Goal: Information Seeking & Learning: Learn about a topic

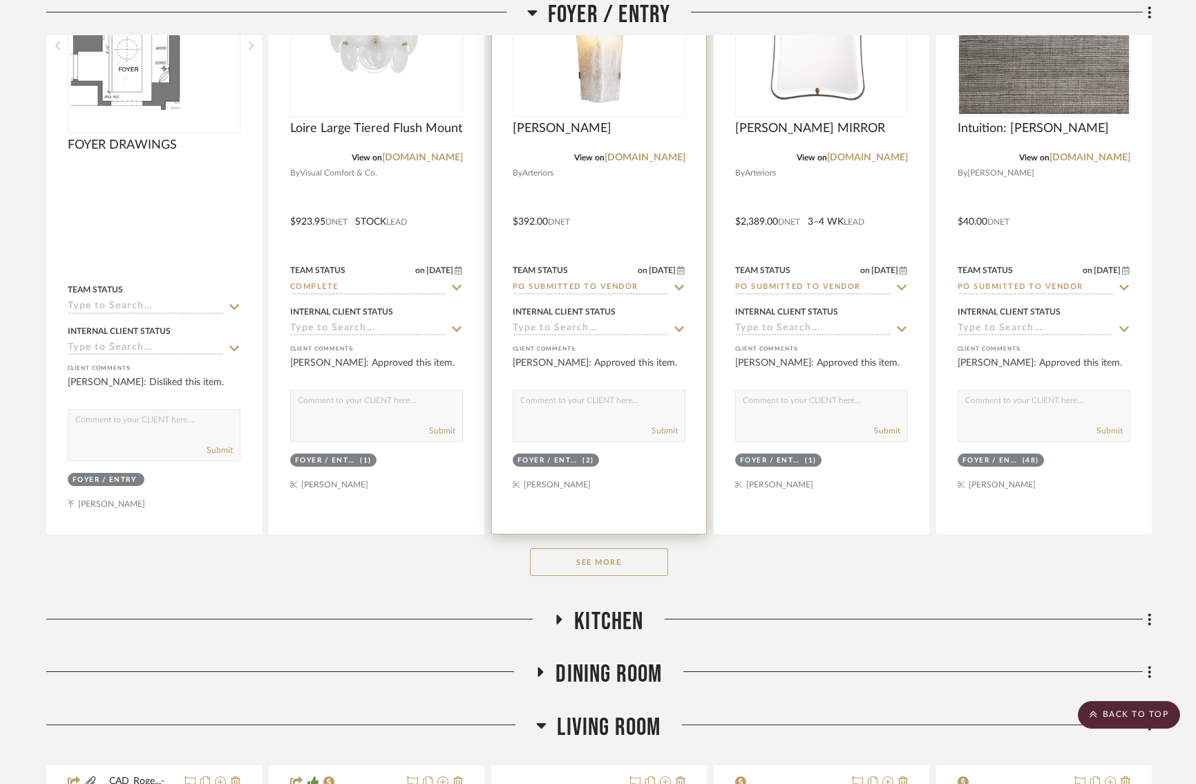
scroll to position [546, 0]
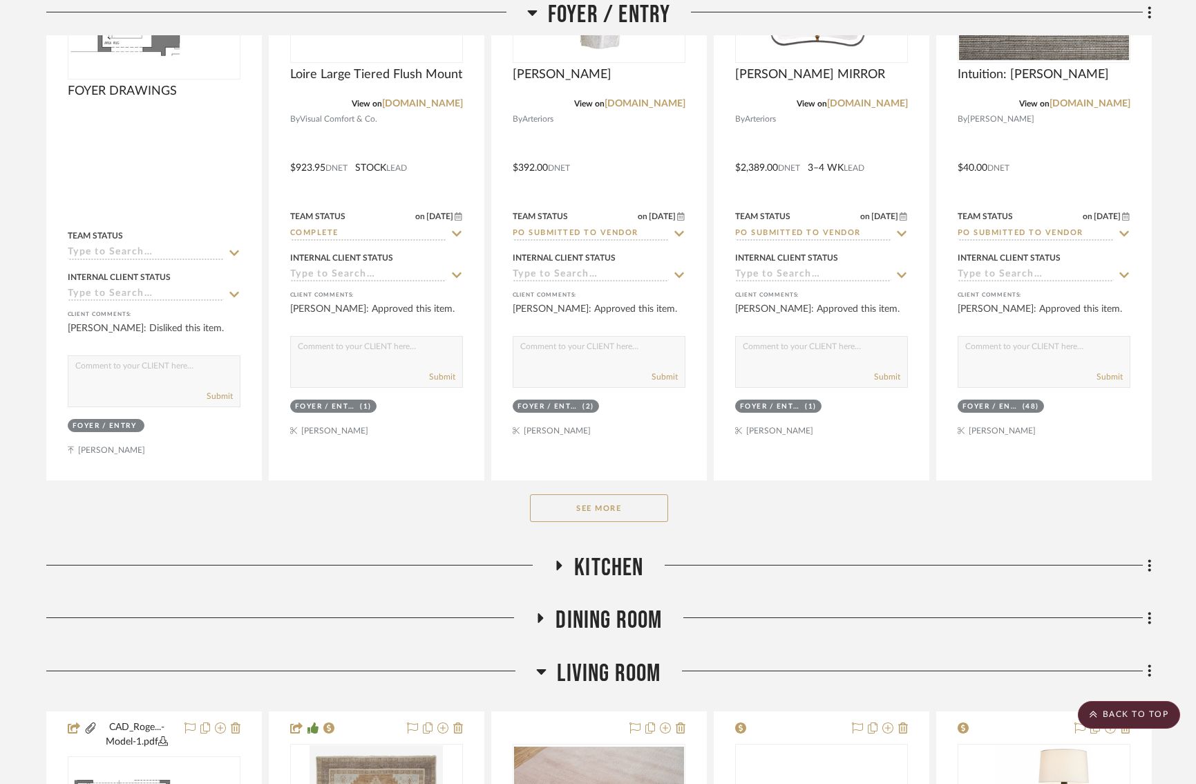
click at [564, 504] on button "See More" at bounding box center [599, 508] width 138 height 28
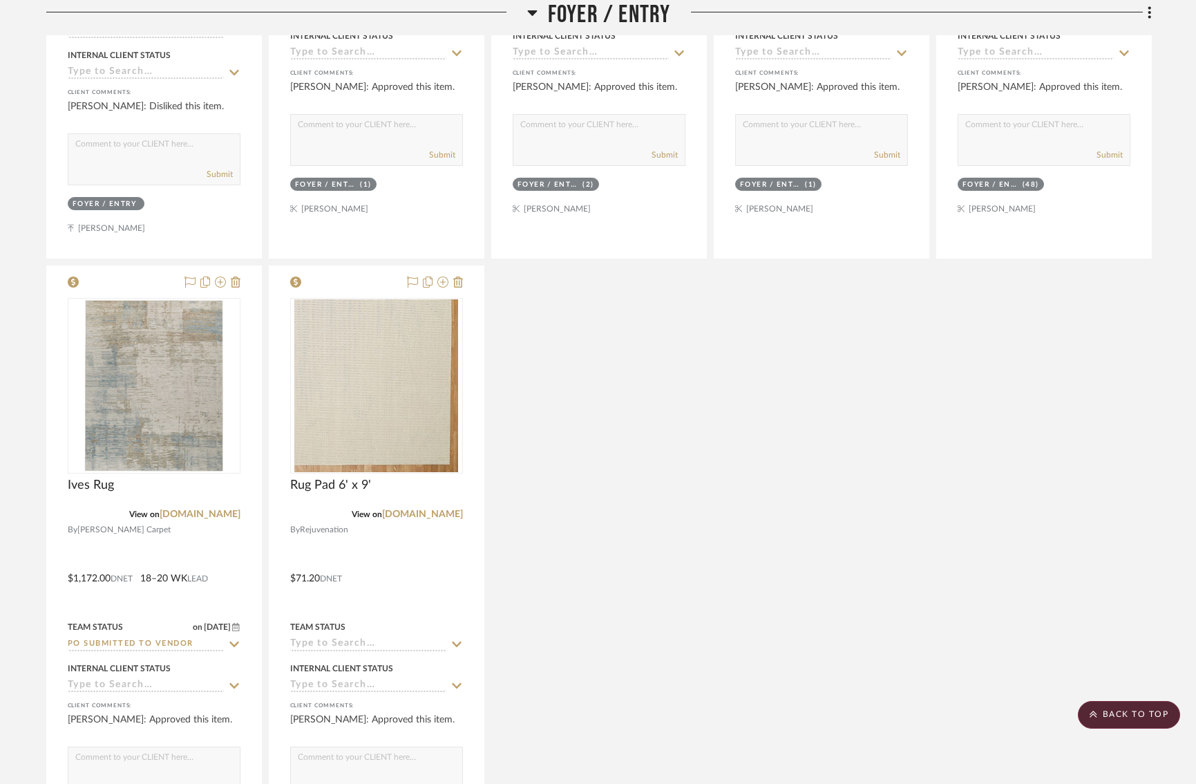
scroll to position [773, 1]
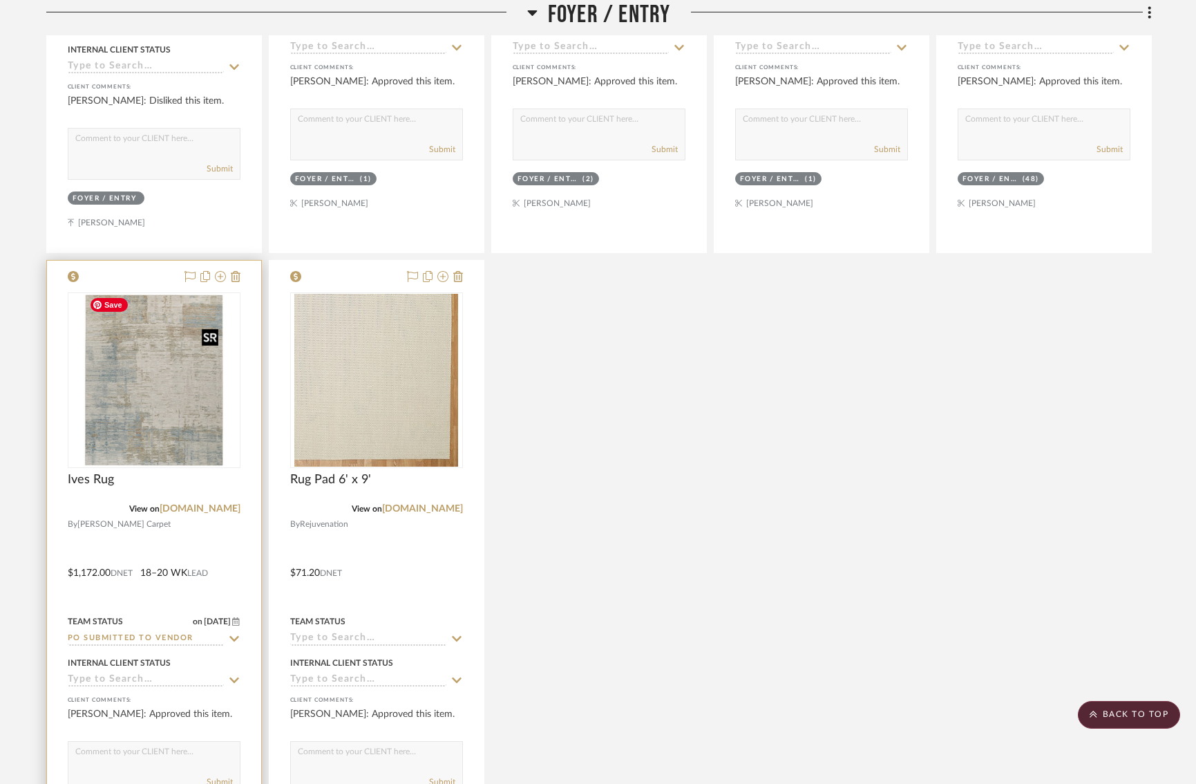
click at [141, 379] on img "0" at bounding box center [154, 380] width 140 height 173
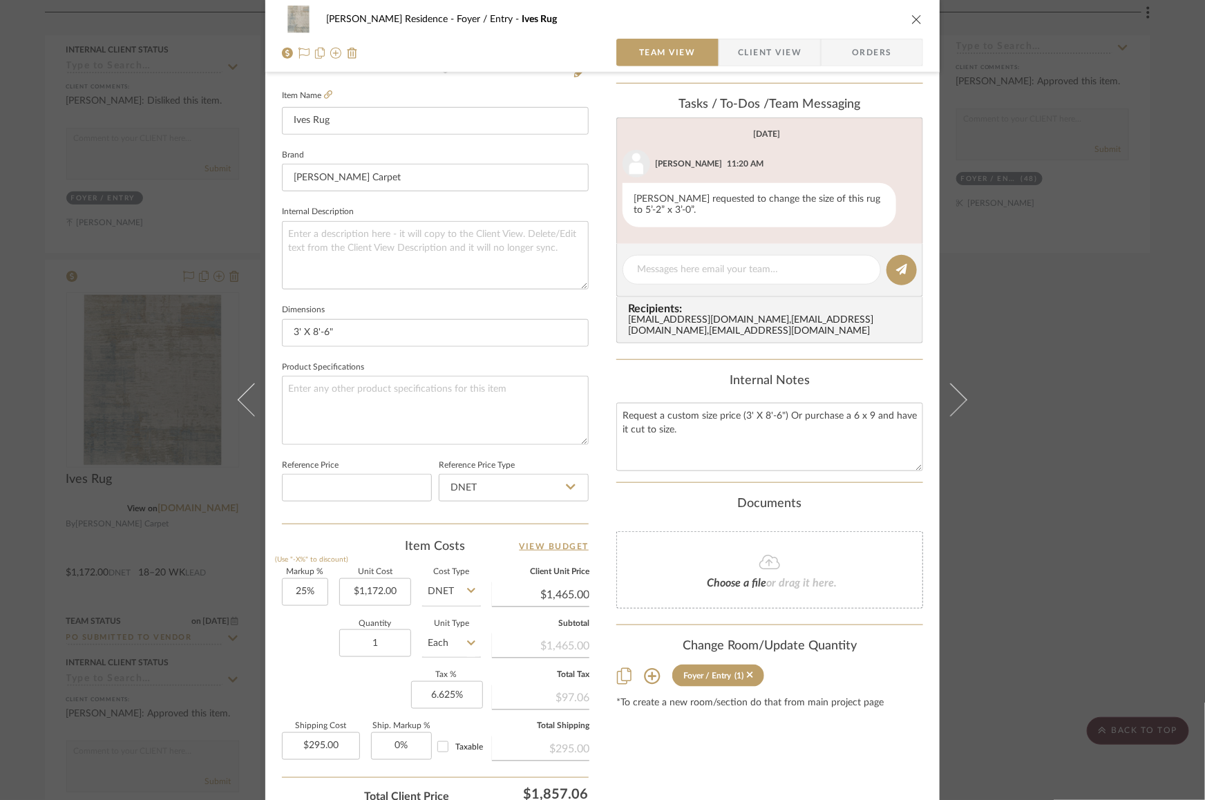
scroll to position [482, 0]
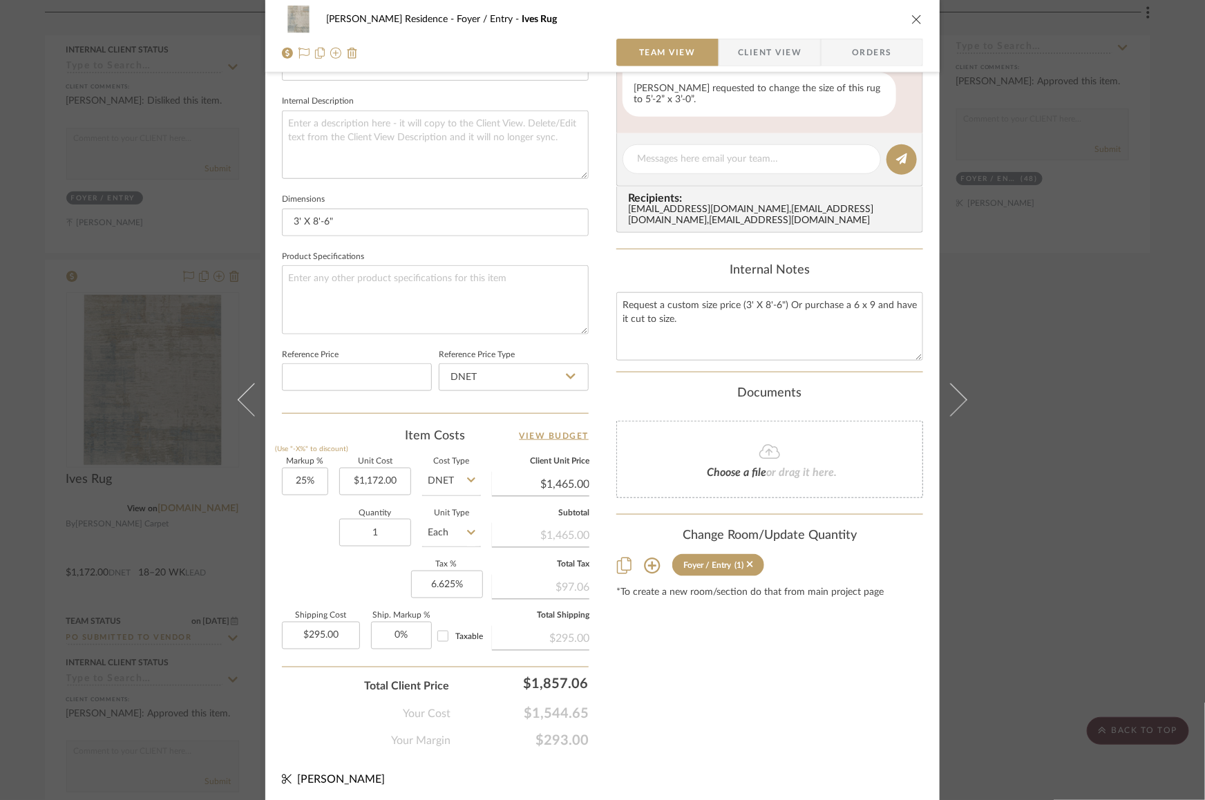
click at [1083, 353] on div "Rogers Residence Foyer / Entry Ives Rug Team View Client View Orders Team-Facin…" at bounding box center [602, 400] width 1205 height 800
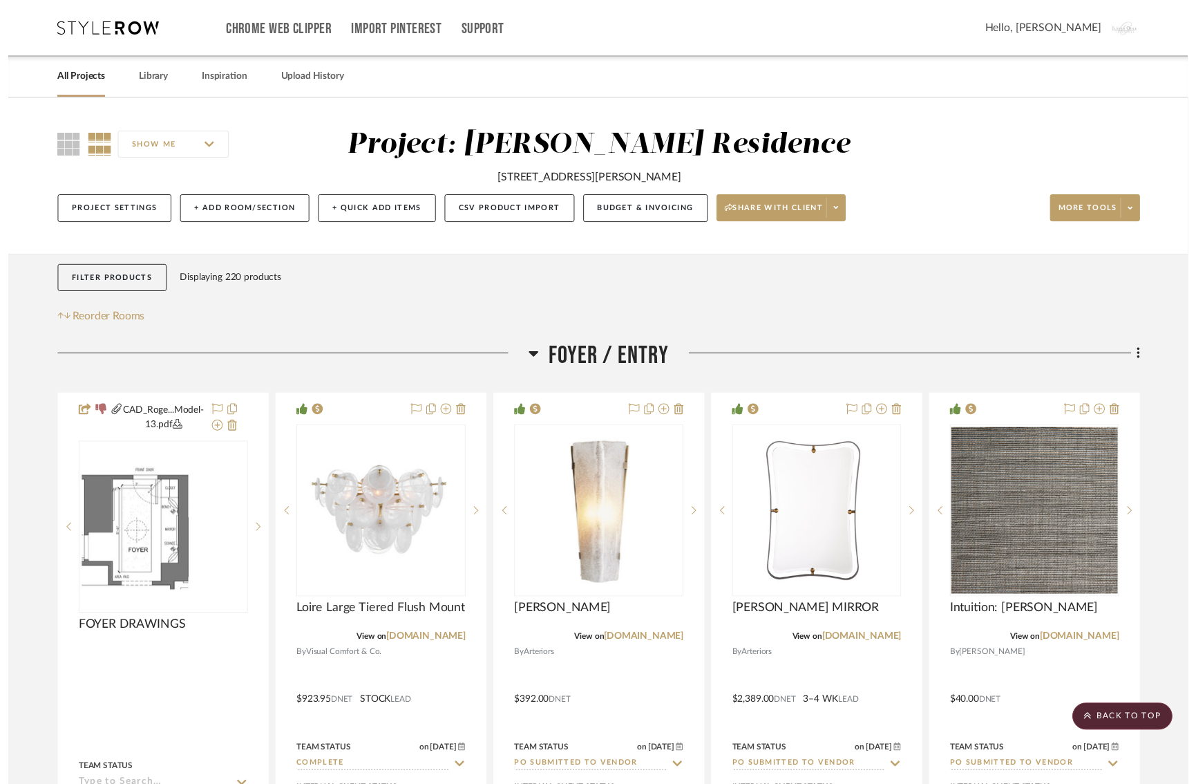
scroll to position [773, 1]
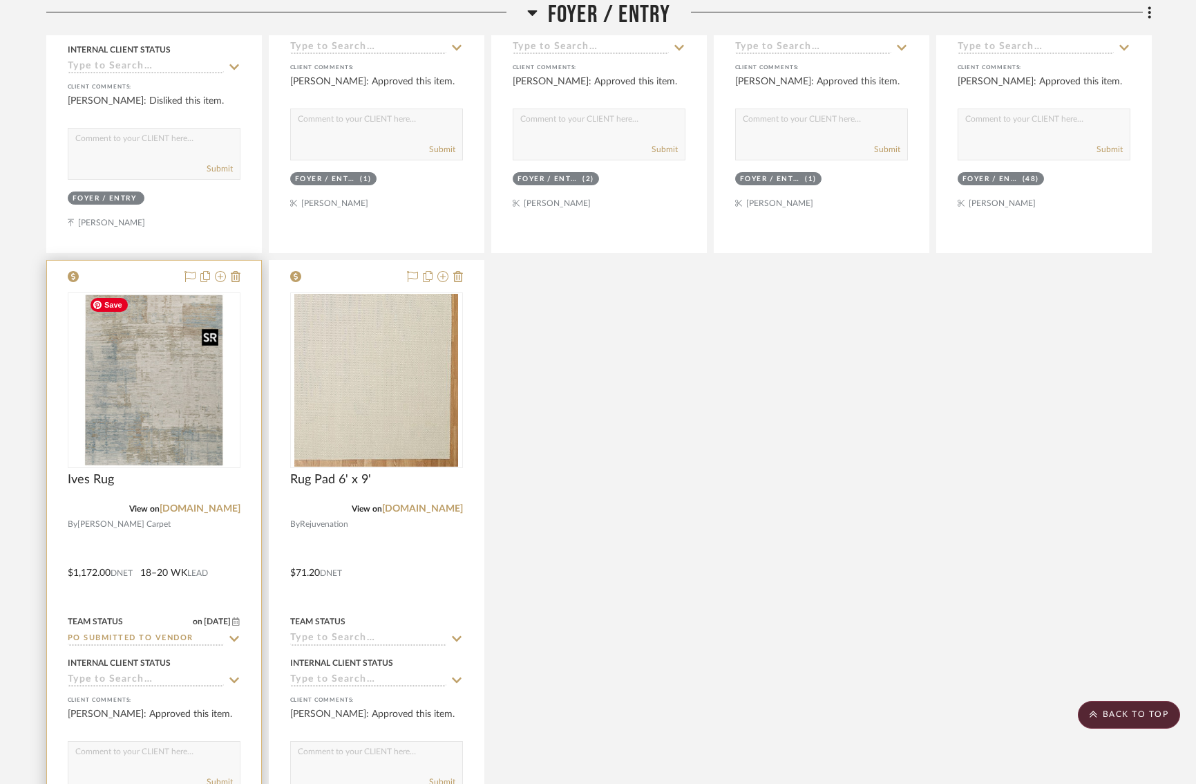
click at [141, 390] on img "0" at bounding box center [154, 380] width 140 height 173
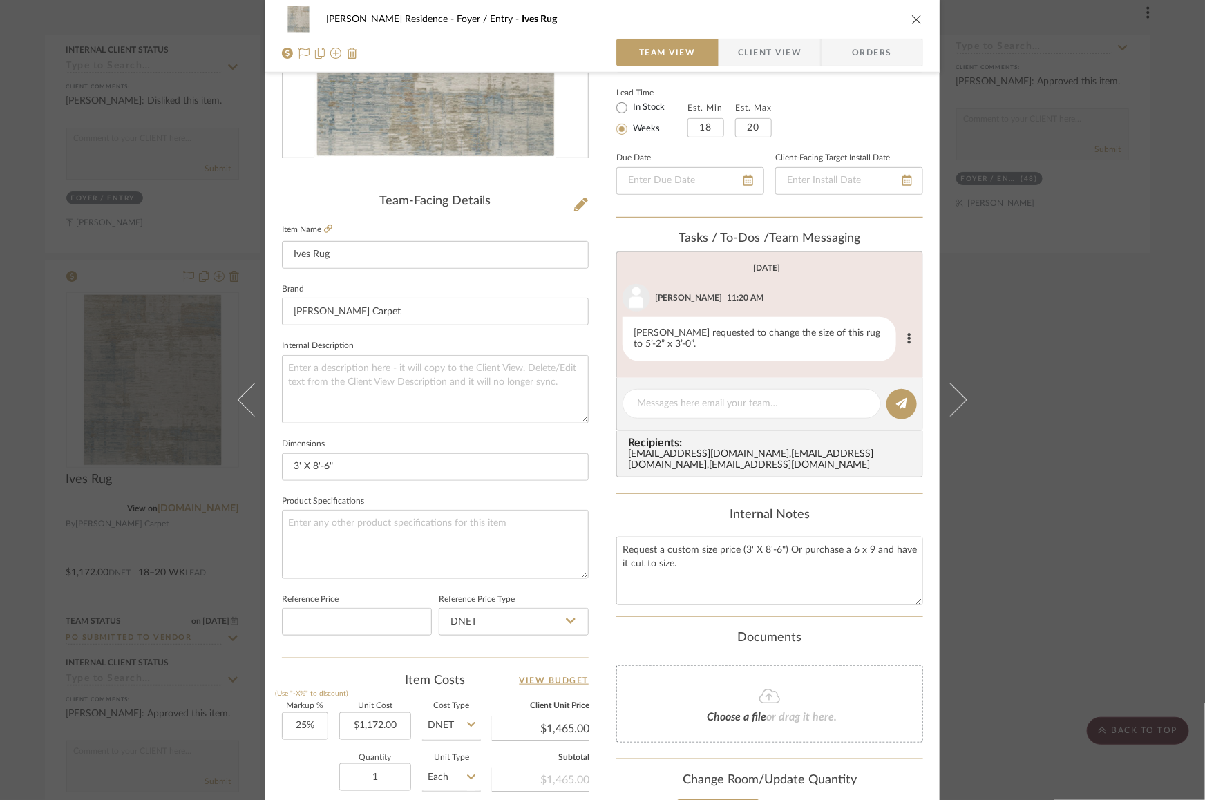
scroll to position [268, 0]
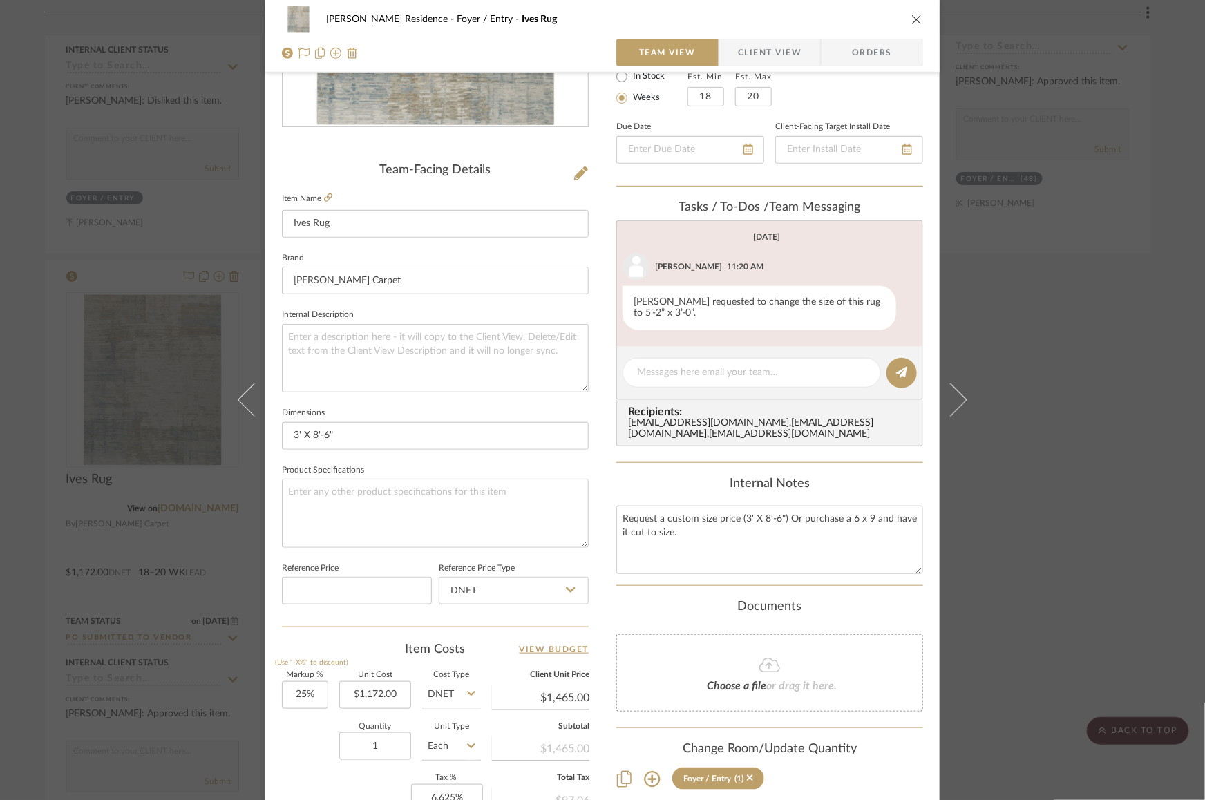
click at [589, 406] on div "Rogers Residence Foyer / Entry Ives Rug Team View Client View Orders Team-Facin…" at bounding box center [602, 380] width 674 height 1276
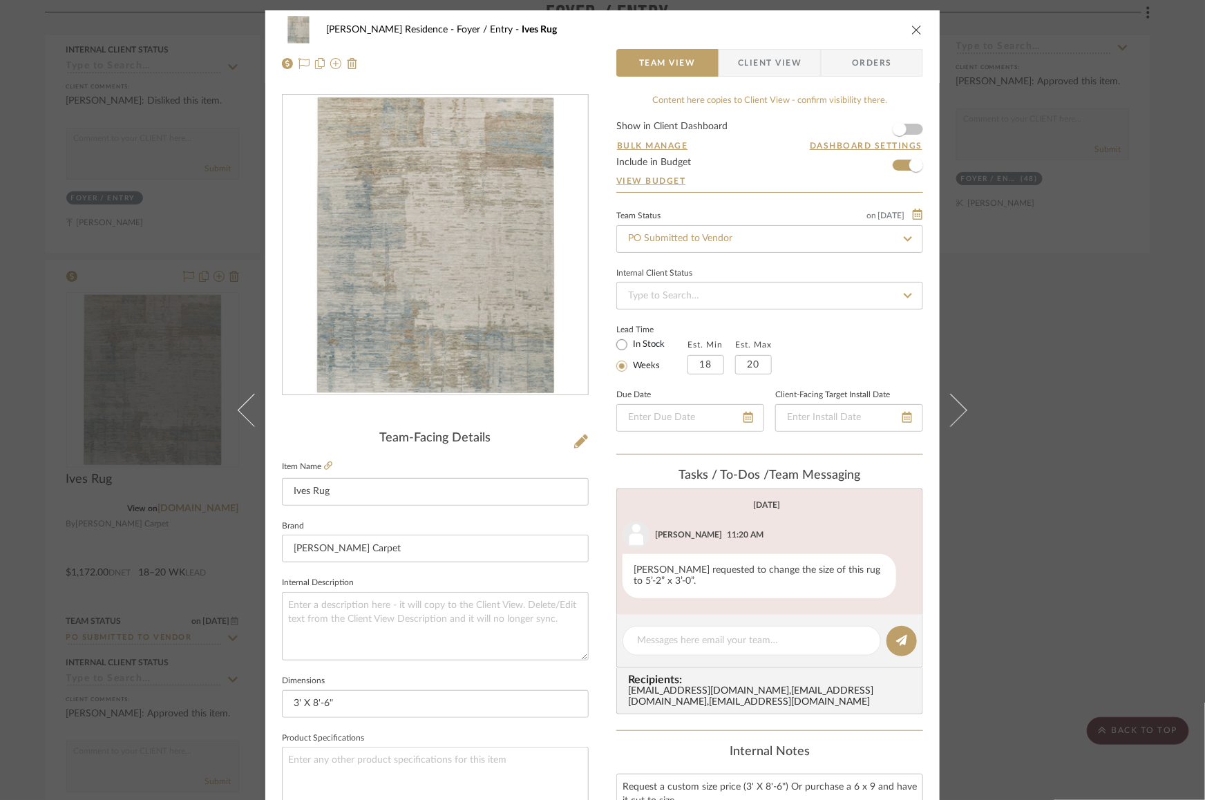
click at [912, 30] on icon "close" at bounding box center [917, 29] width 11 height 11
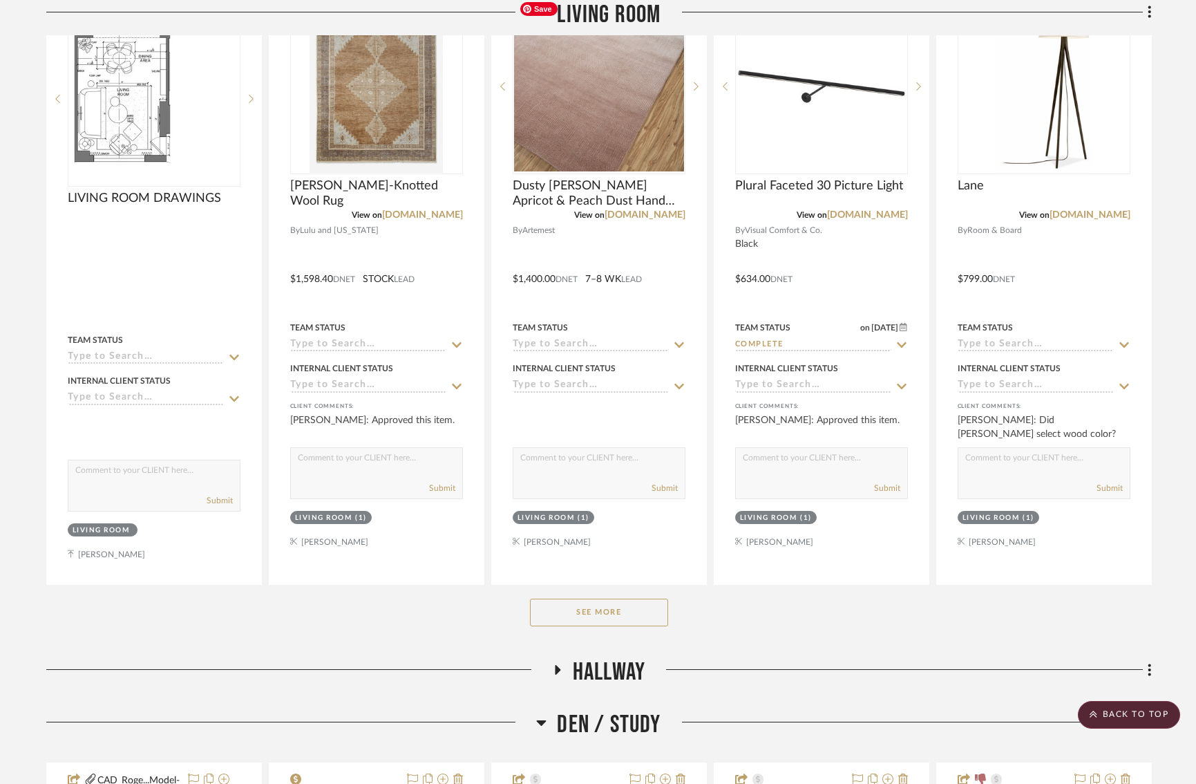
scroll to position [1938, 1]
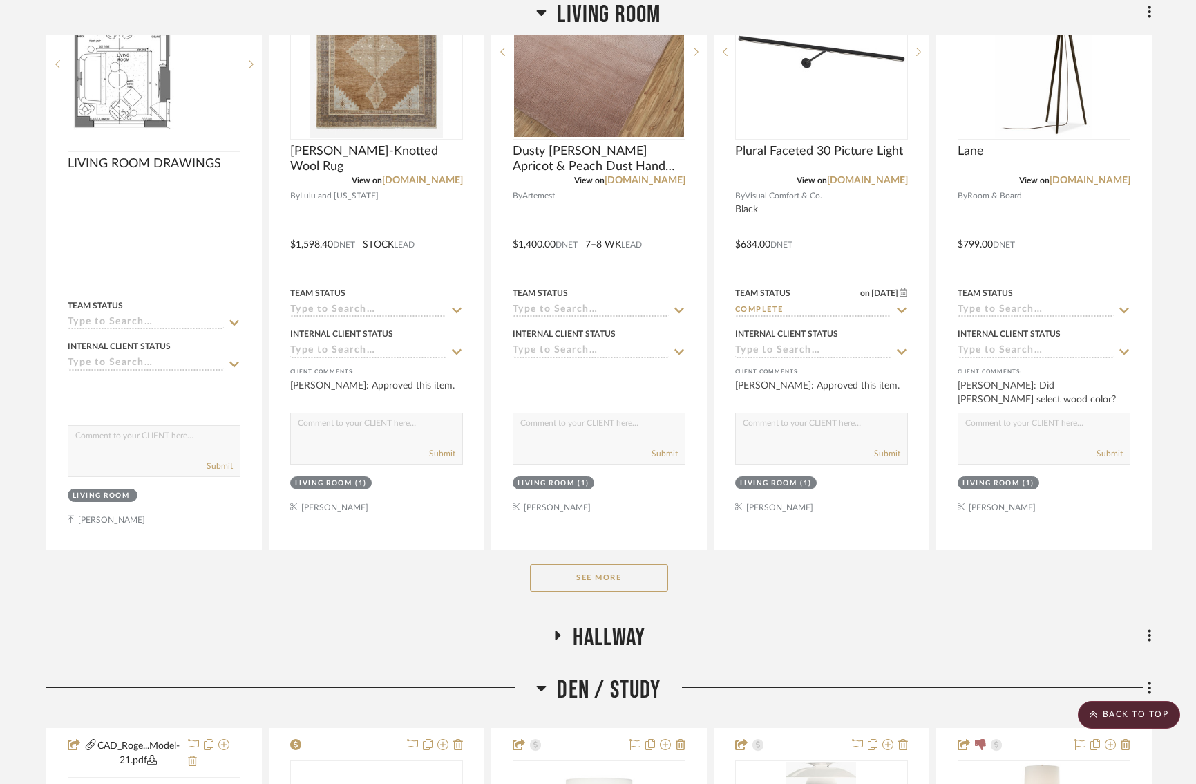
click at [574, 575] on button "See More" at bounding box center [599, 578] width 138 height 28
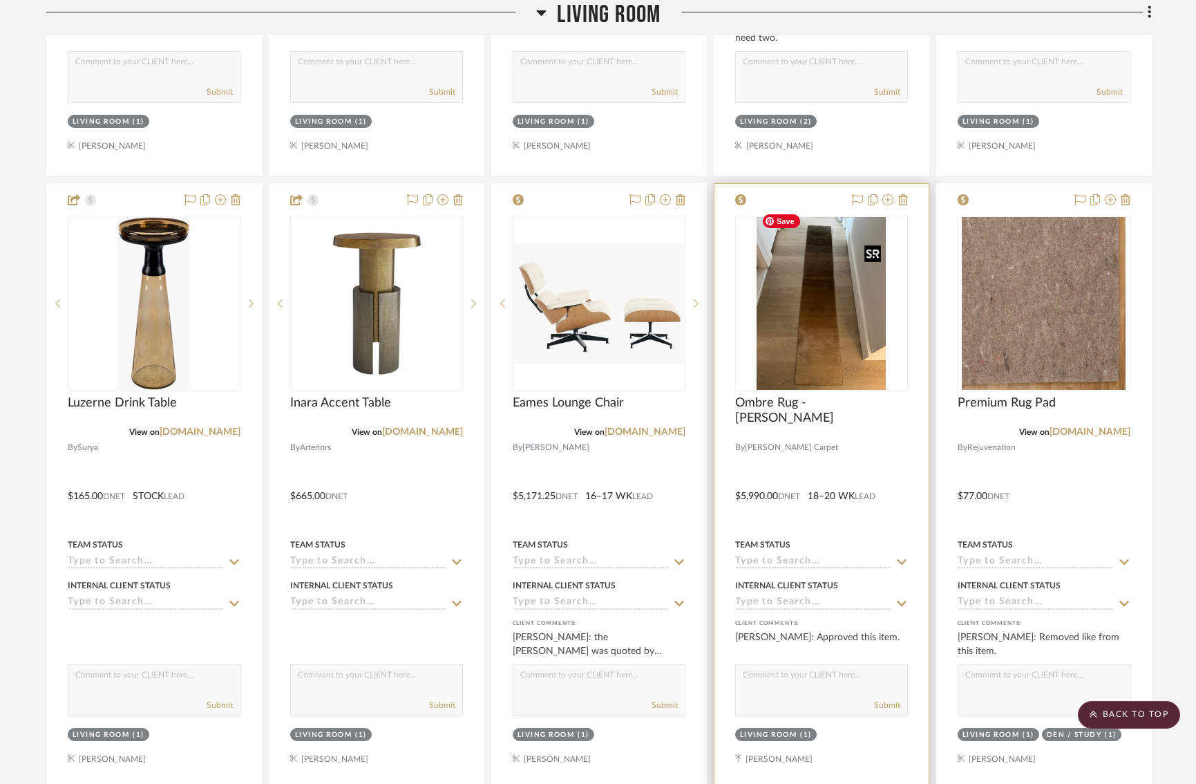
click at [0, 0] on img at bounding box center [0, 0] width 0 height 0
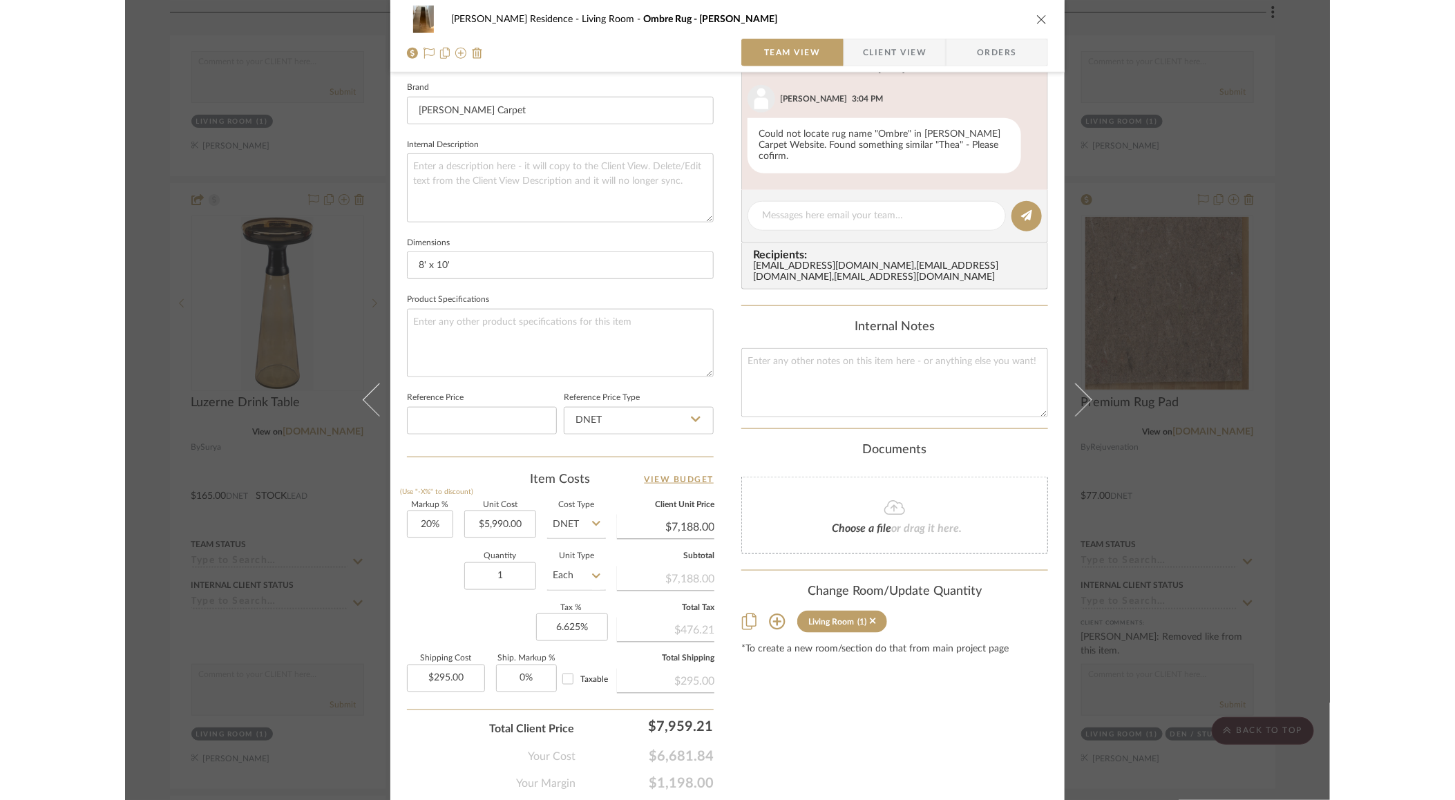
scroll to position [435, 0]
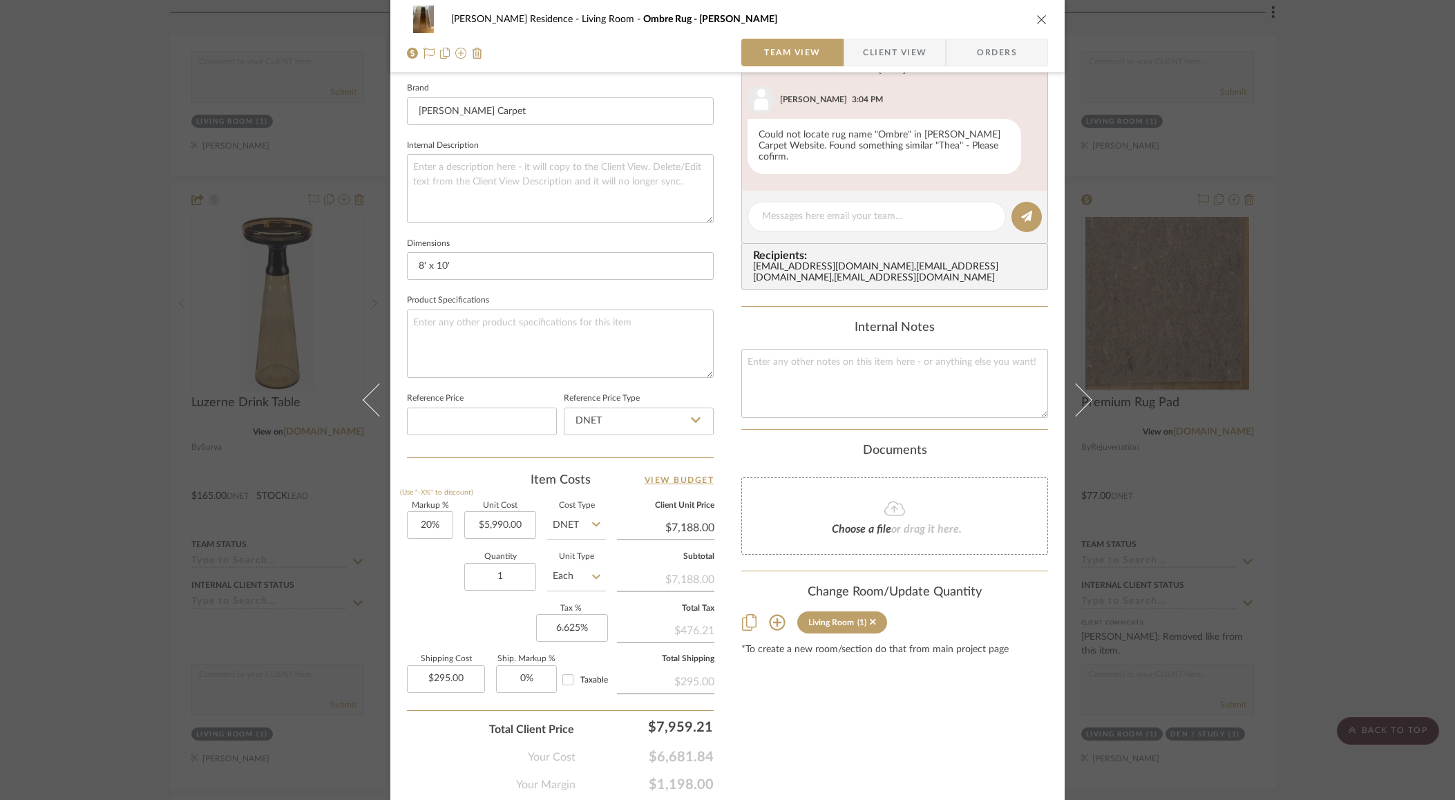
click at [333, 200] on div "Rogers Residence Living Room Ombre Rug - Stark Team View Client View Orders Tea…" at bounding box center [727, 400] width 1455 height 800
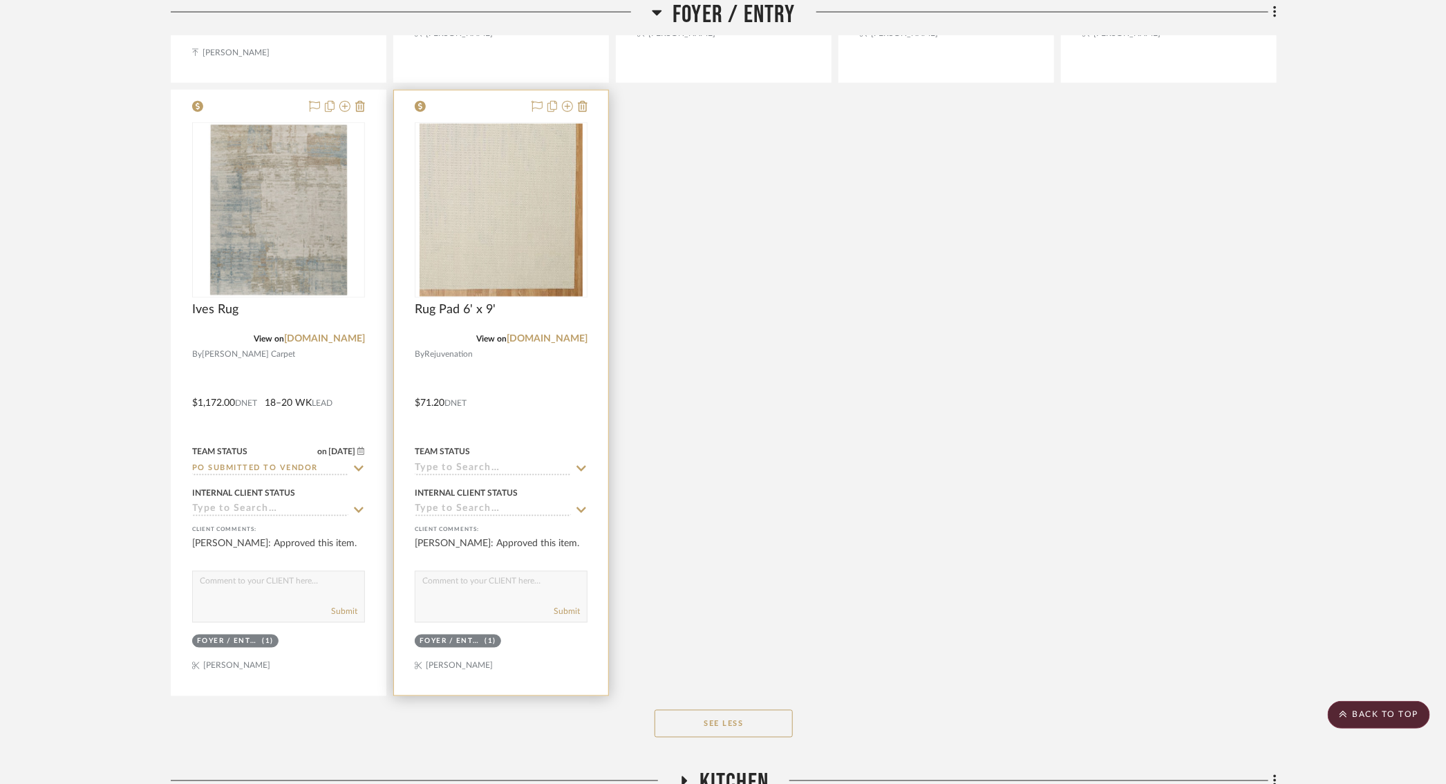
scroll to position [59, 1]
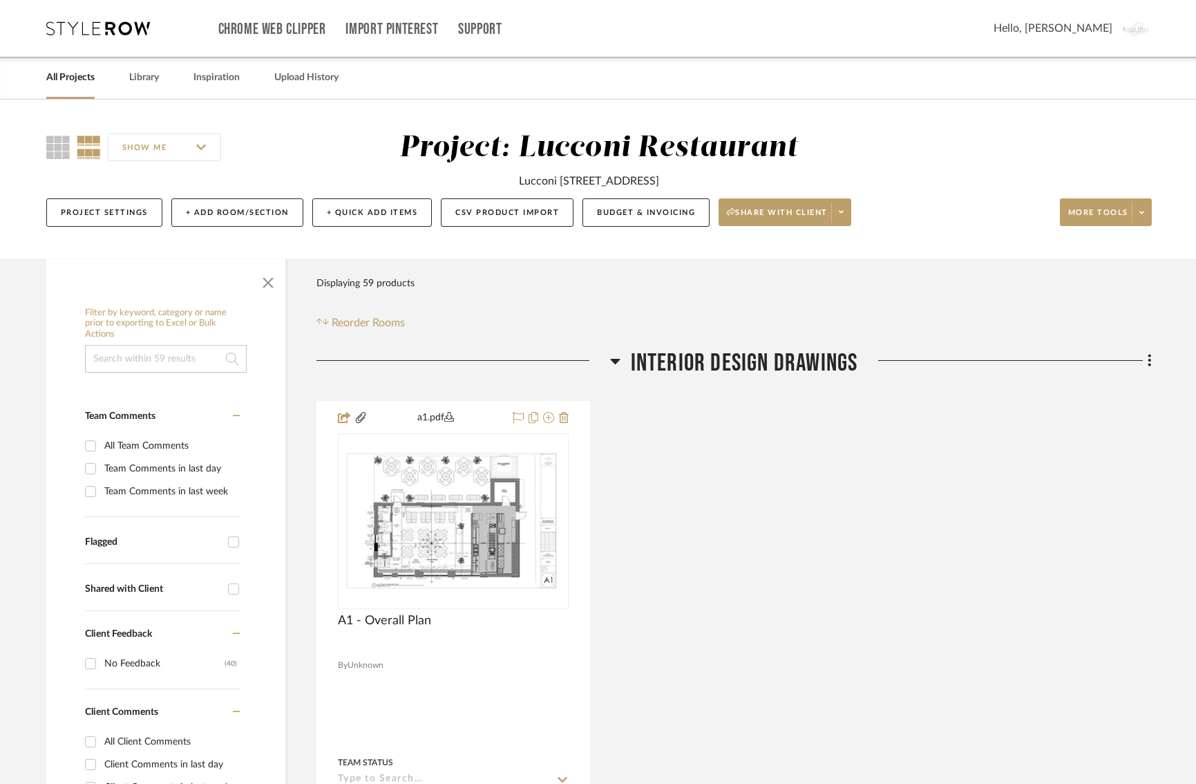
click at [86, 28] on icon at bounding box center [98, 28] width 104 height 14
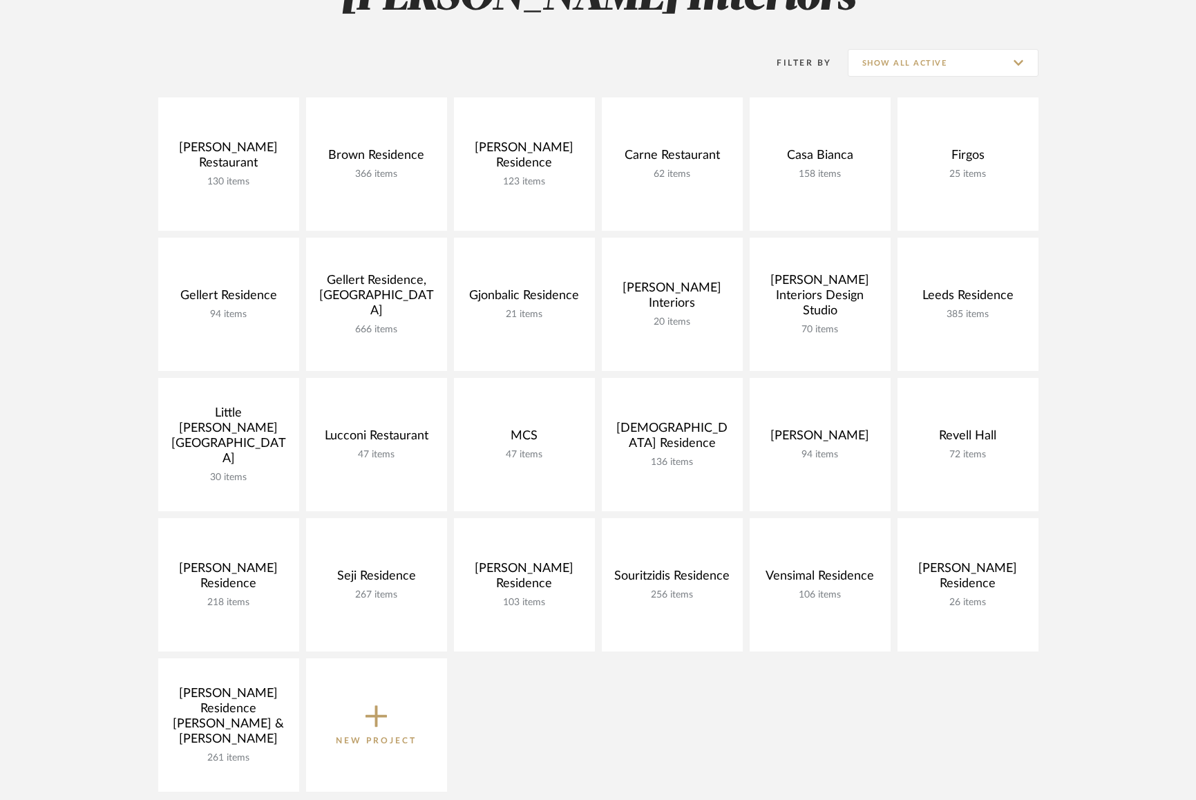
scroll to position [218, 0]
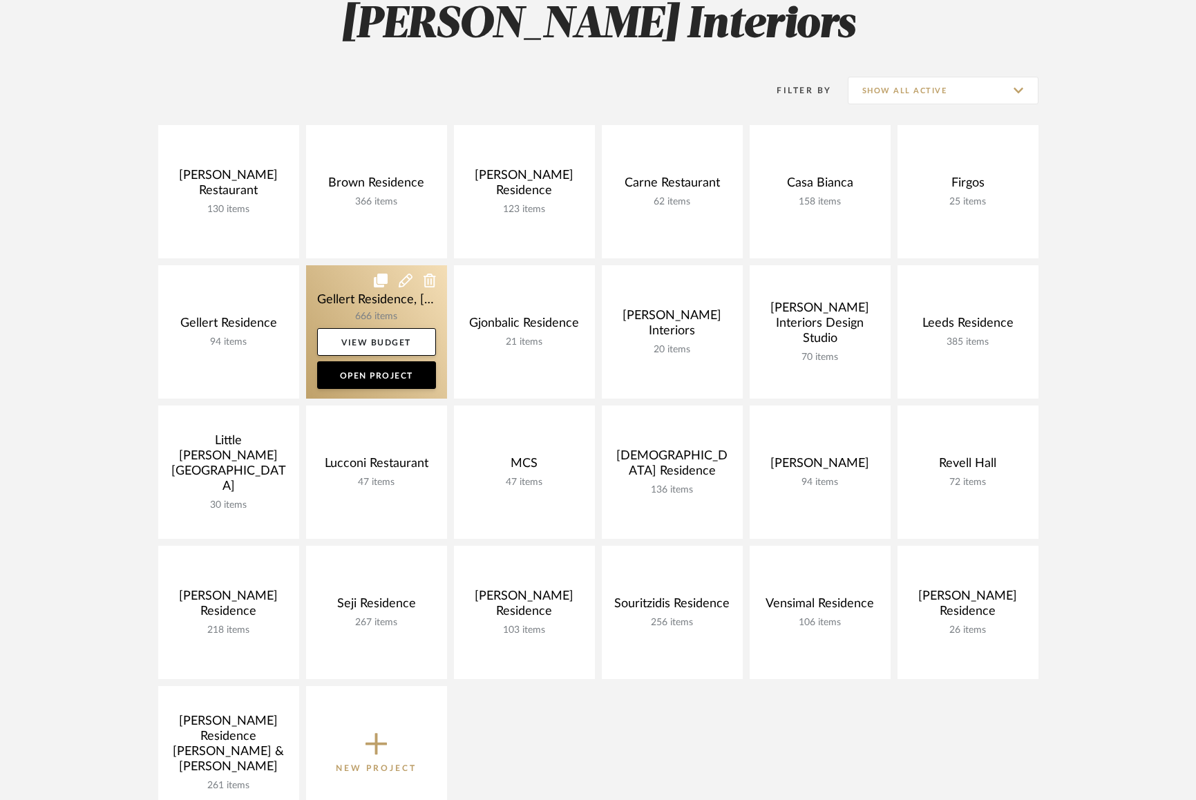
click at [355, 298] on link at bounding box center [376, 331] width 141 height 133
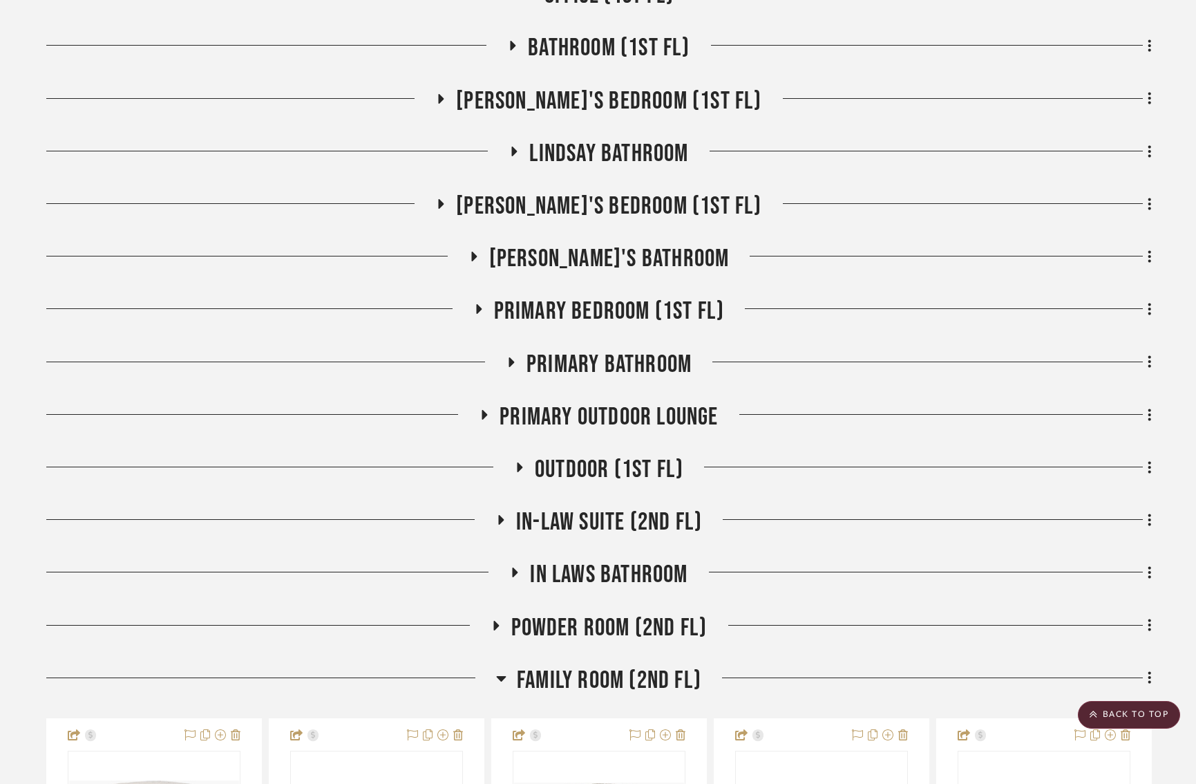
scroll to position [1056, 0]
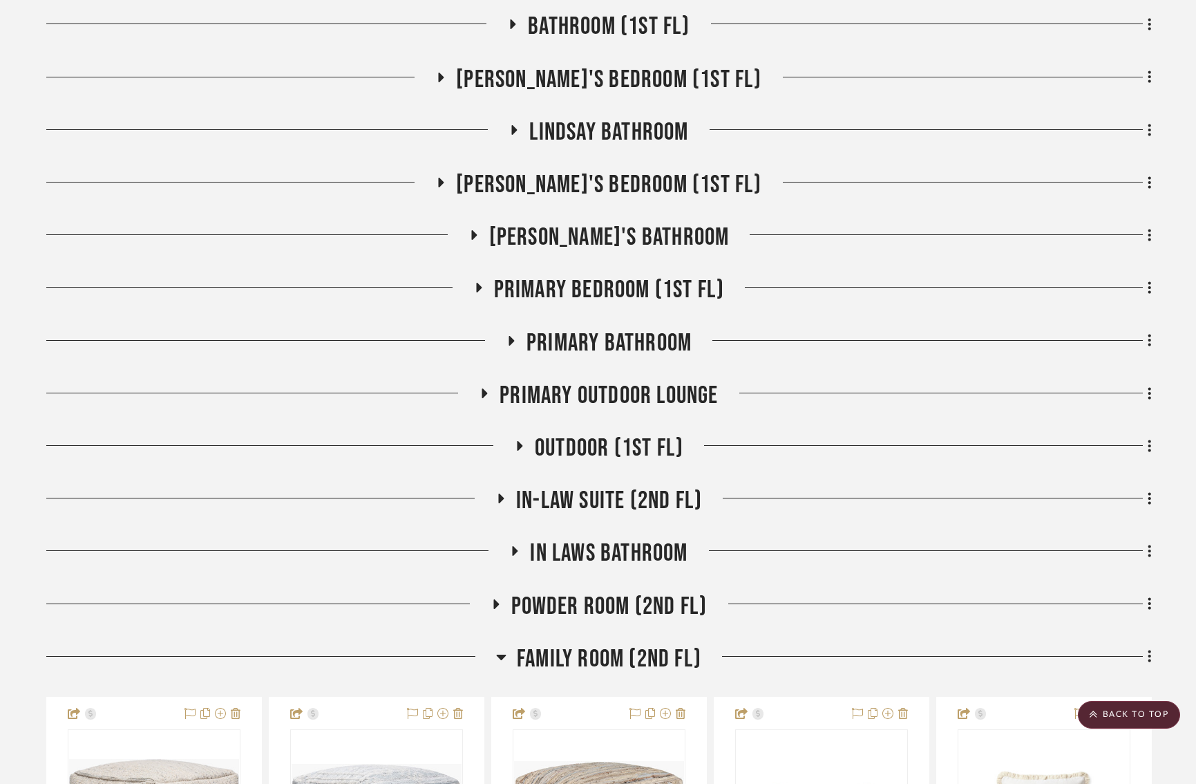
click at [513, 335] on icon at bounding box center [510, 340] width 17 height 10
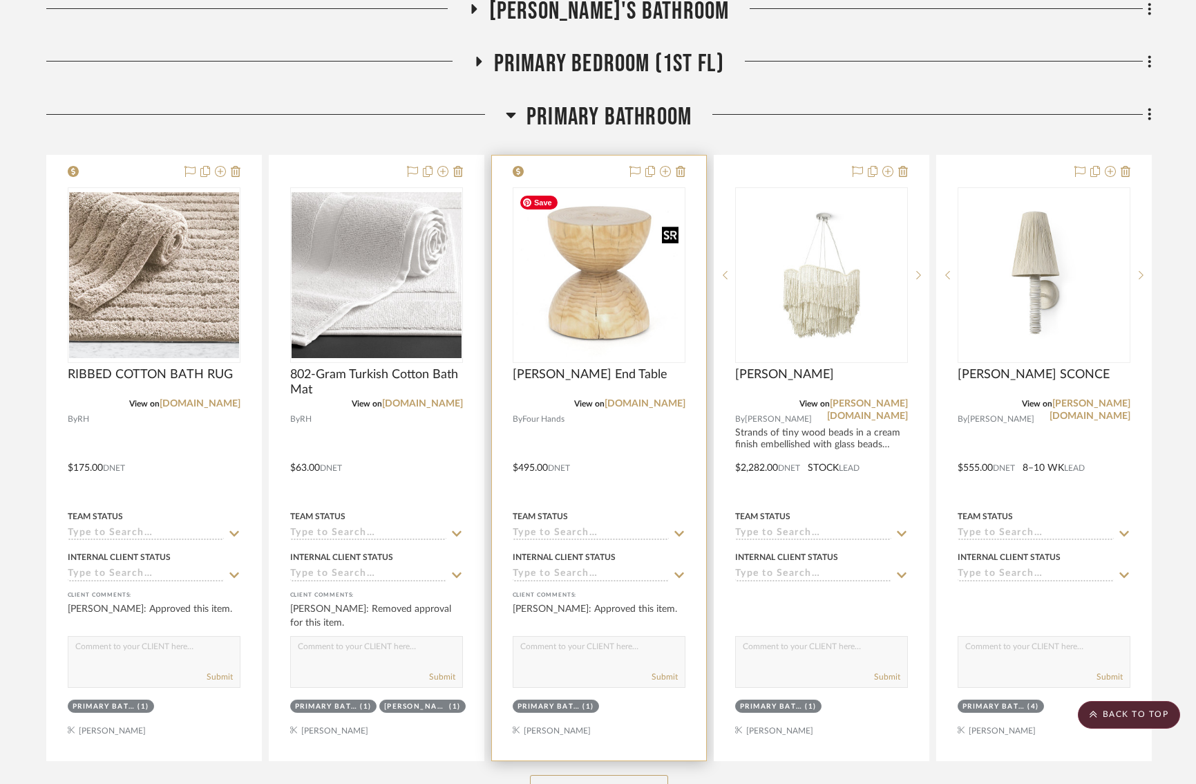
scroll to position [1489, 0]
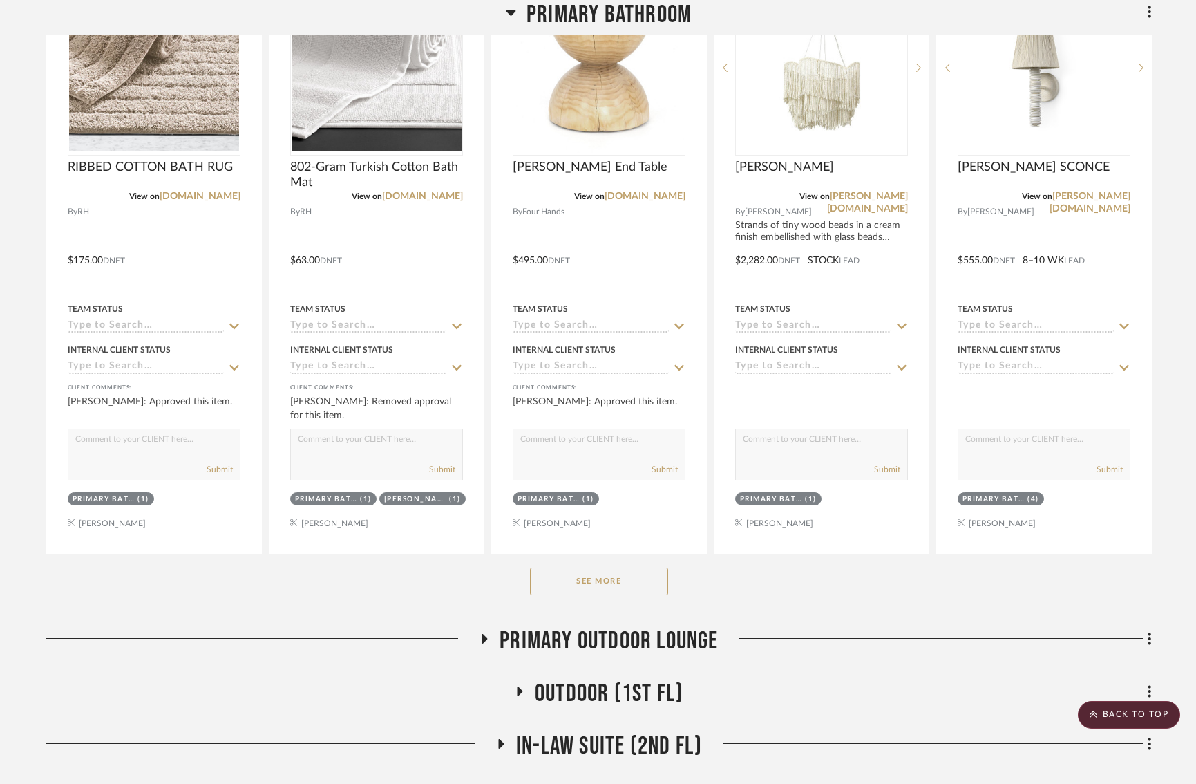
click at [565, 567] on button "See More" at bounding box center [599, 581] width 138 height 28
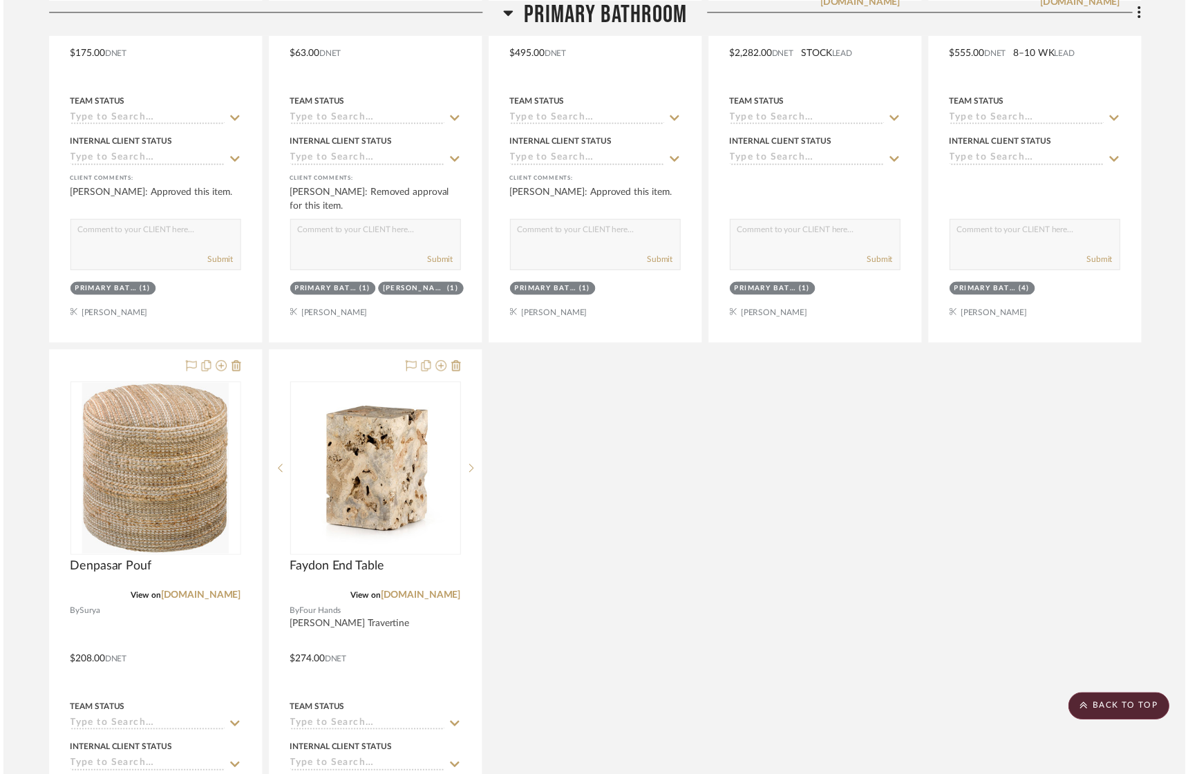
scroll to position [1806, 0]
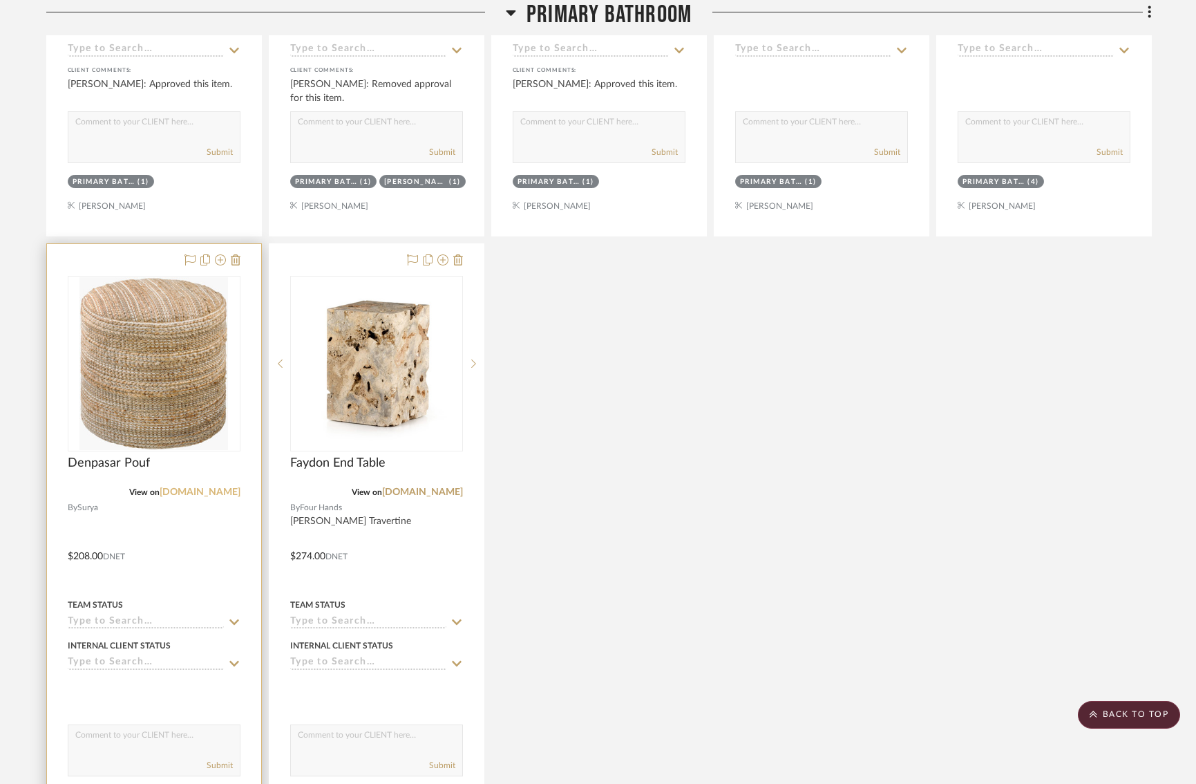
click at [214, 489] on link "[DOMAIN_NAME]" at bounding box center [200, 492] width 81 height 10
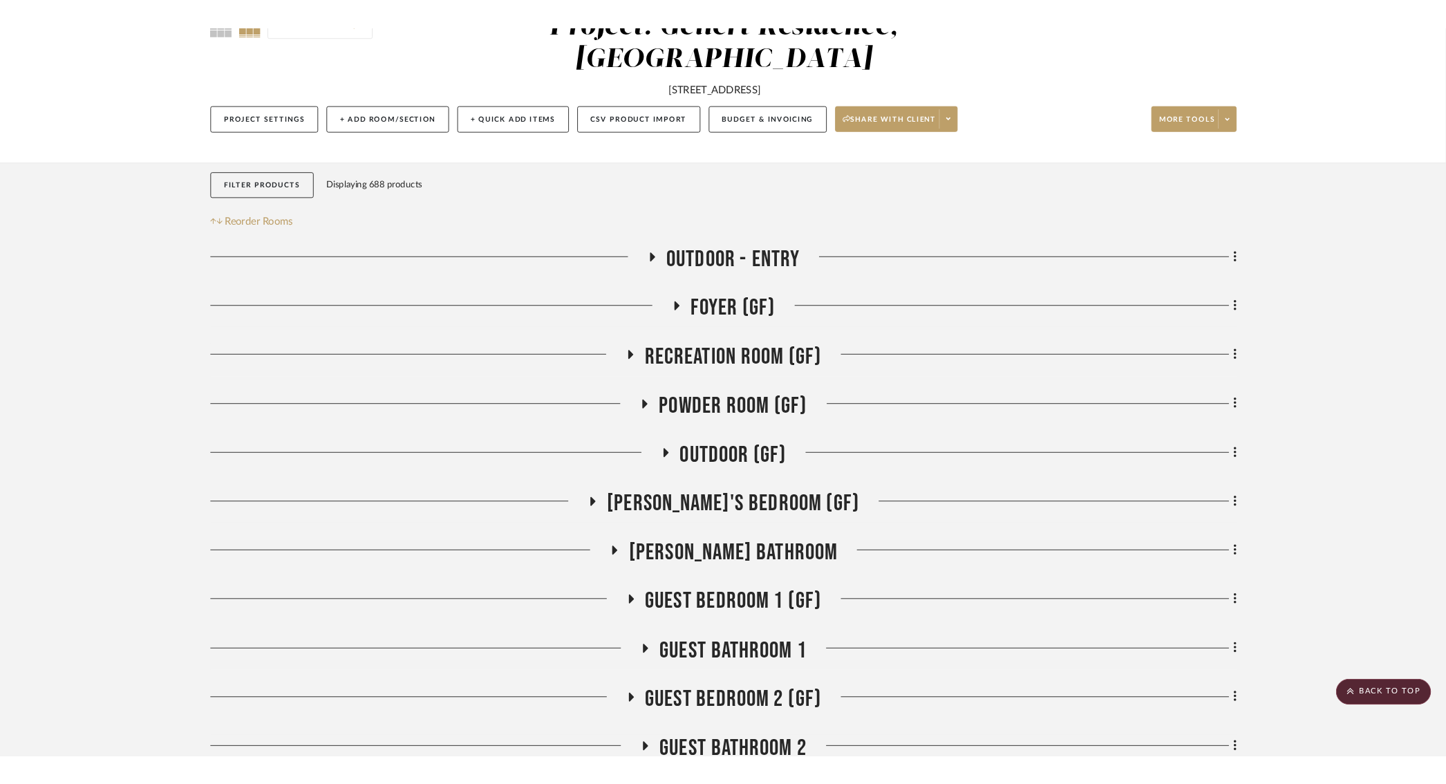
scroll to position [0, 0]
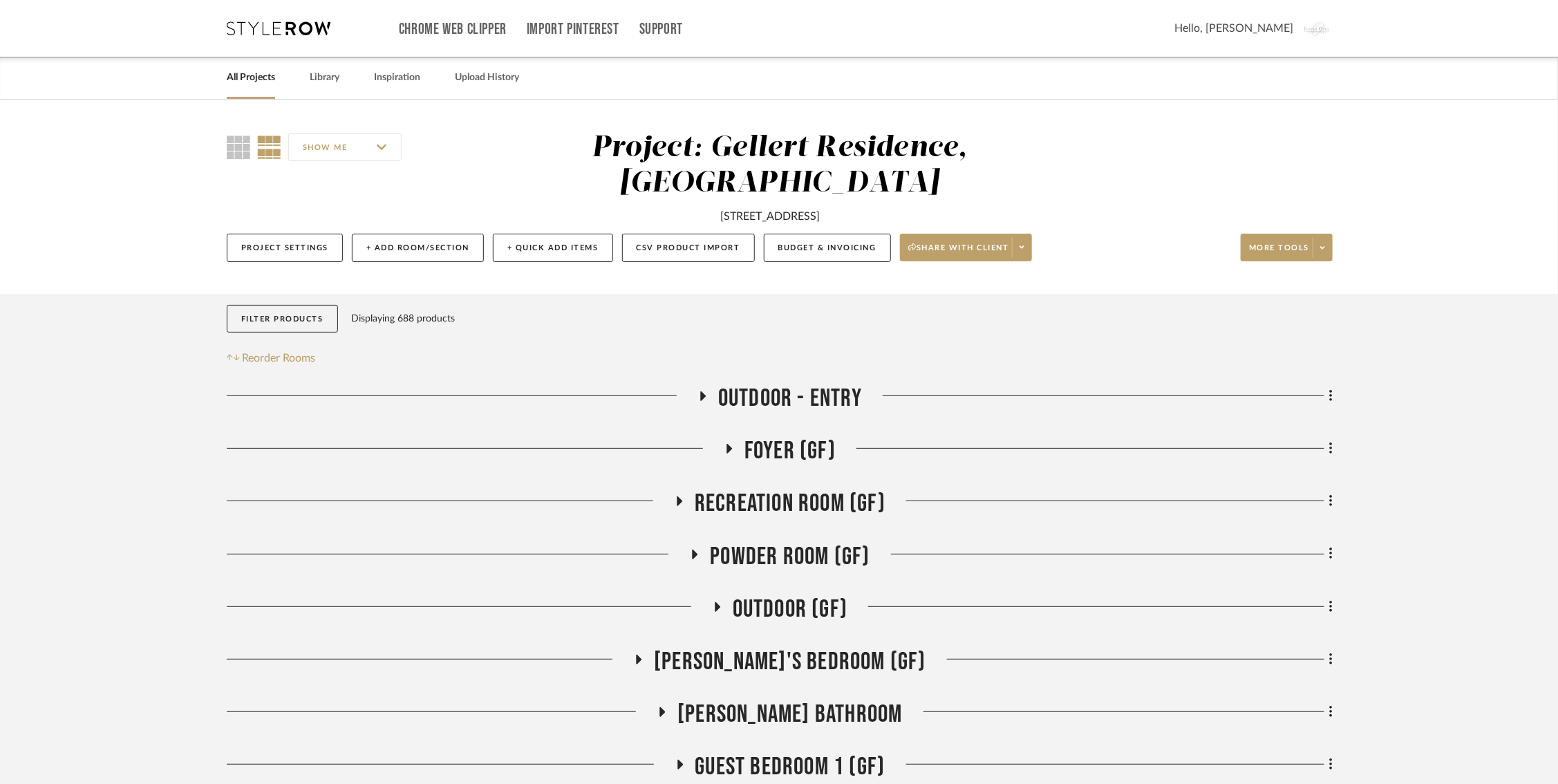
click at [252, 30] on icon at bounding box center [279, 28] width 104 height 14
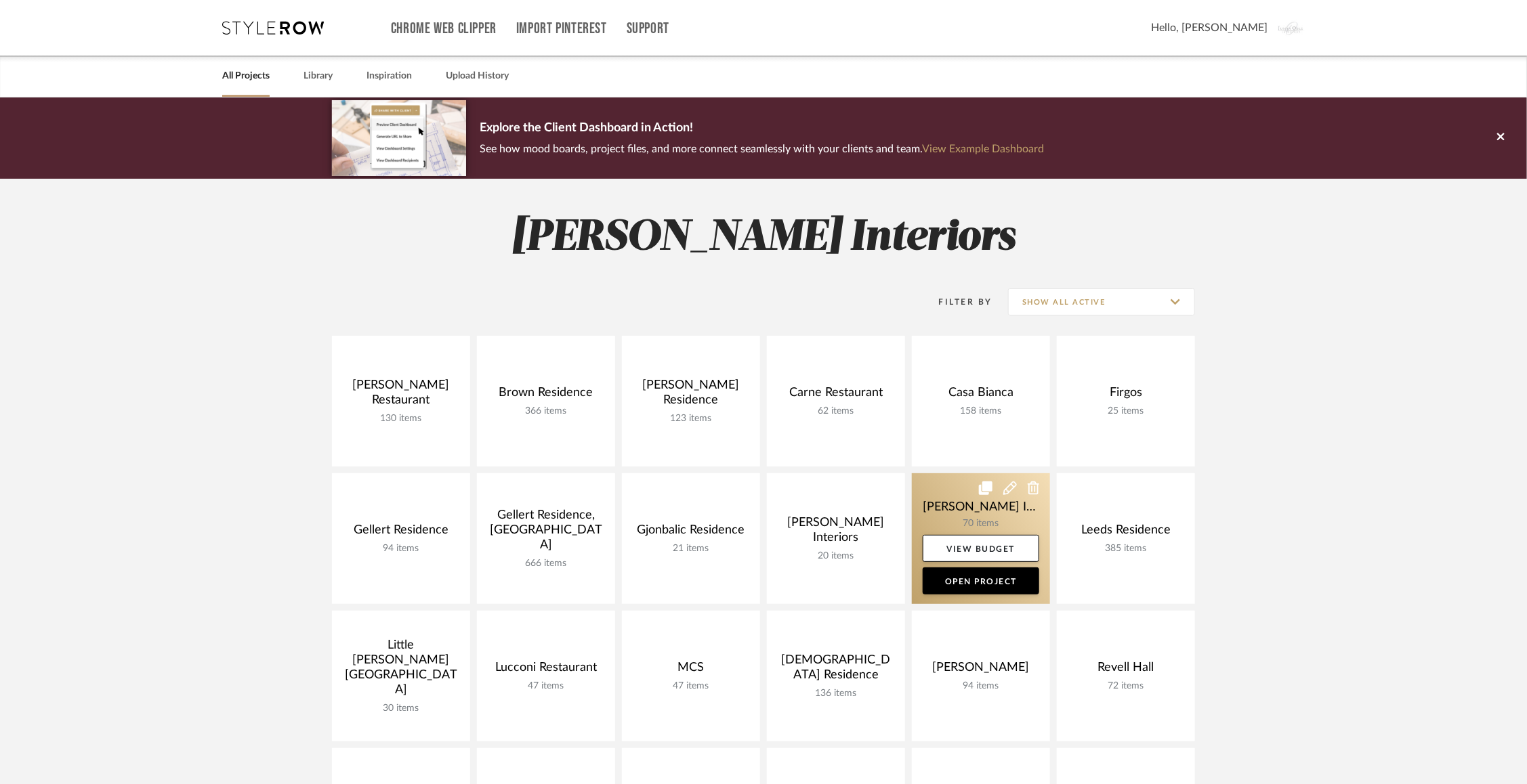
click at [968, 516] on link at bounding box center [980, 538] width 138 height 130
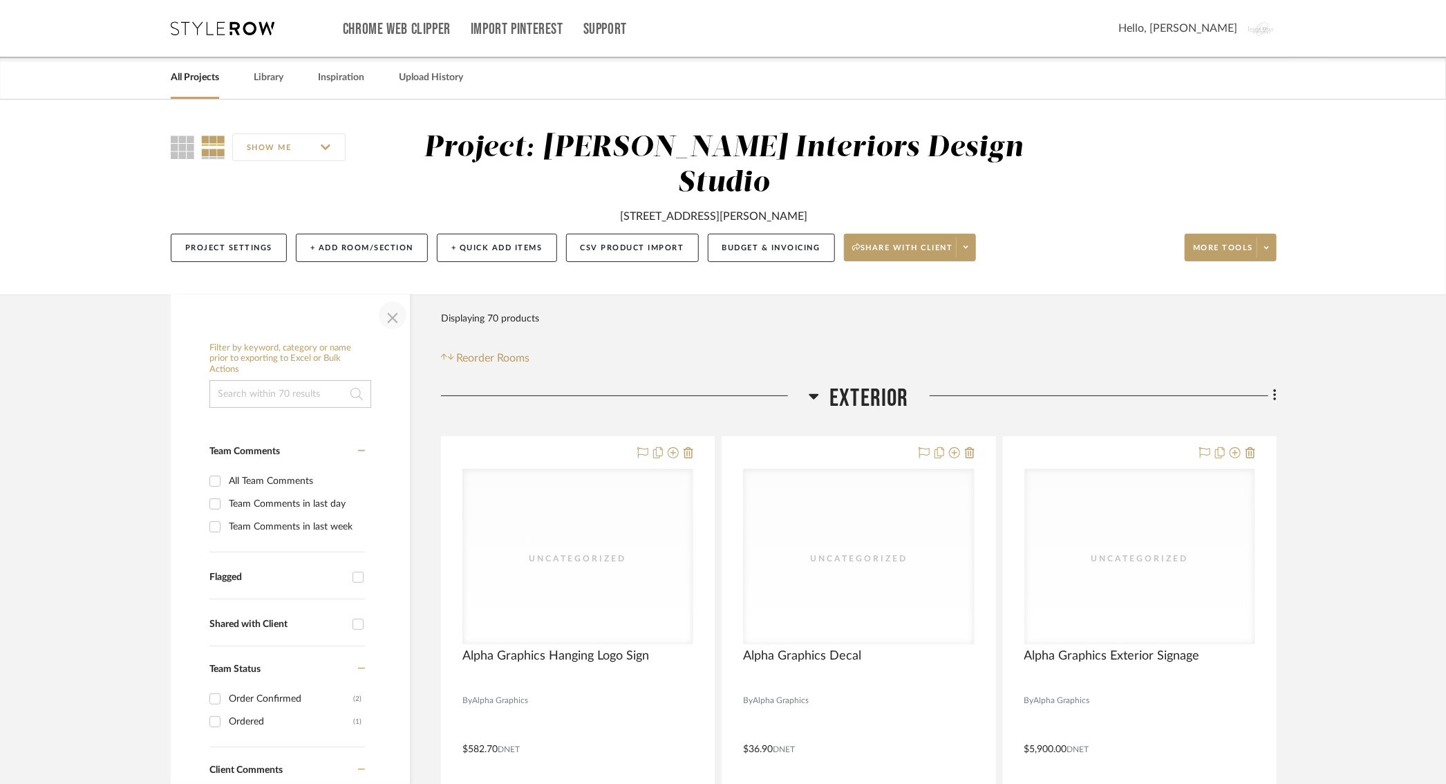
click at [388, 313] on span "button" at bounding box center [392, 315] width 33 height 33
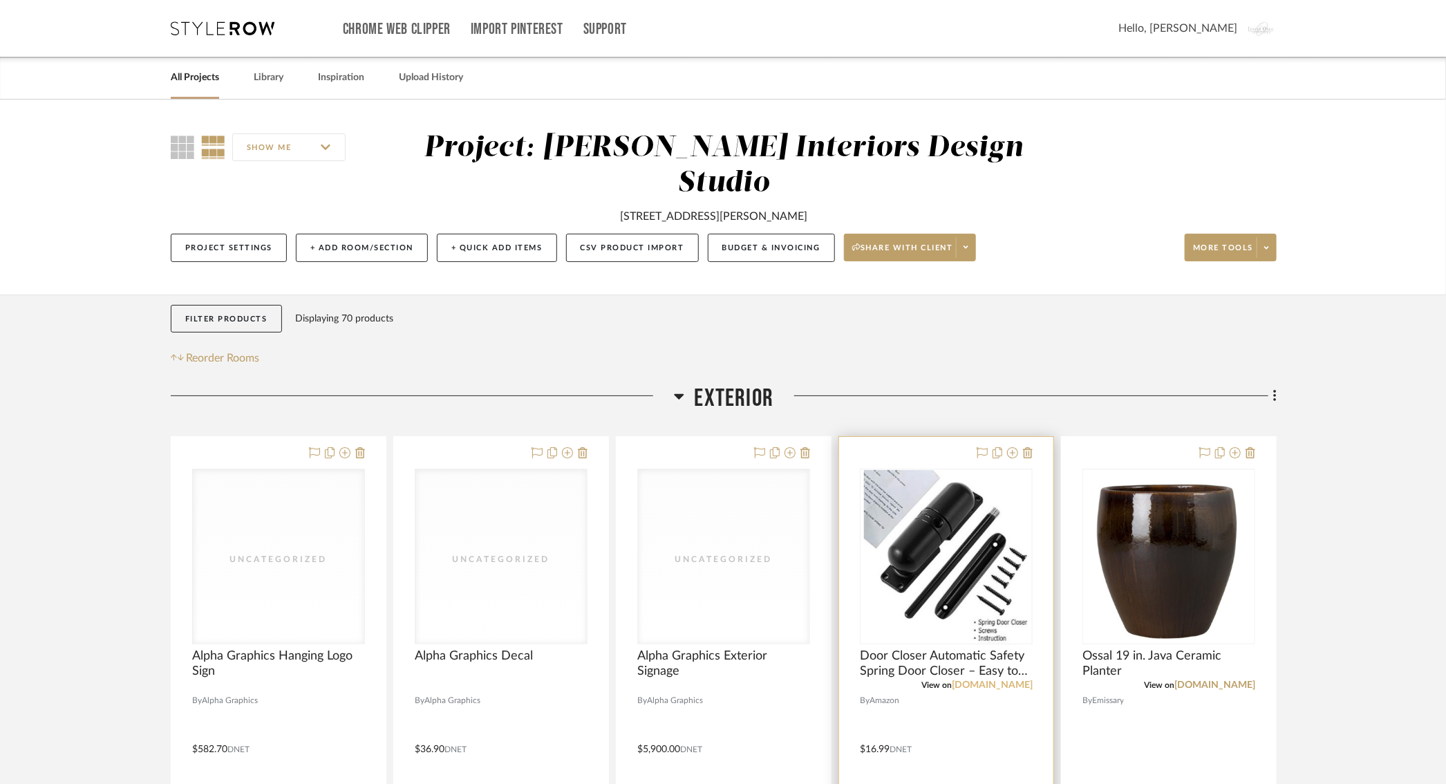
click at [1002, 686] on link "amazon.com" at bounding box center [992, 685] width 81 height 10
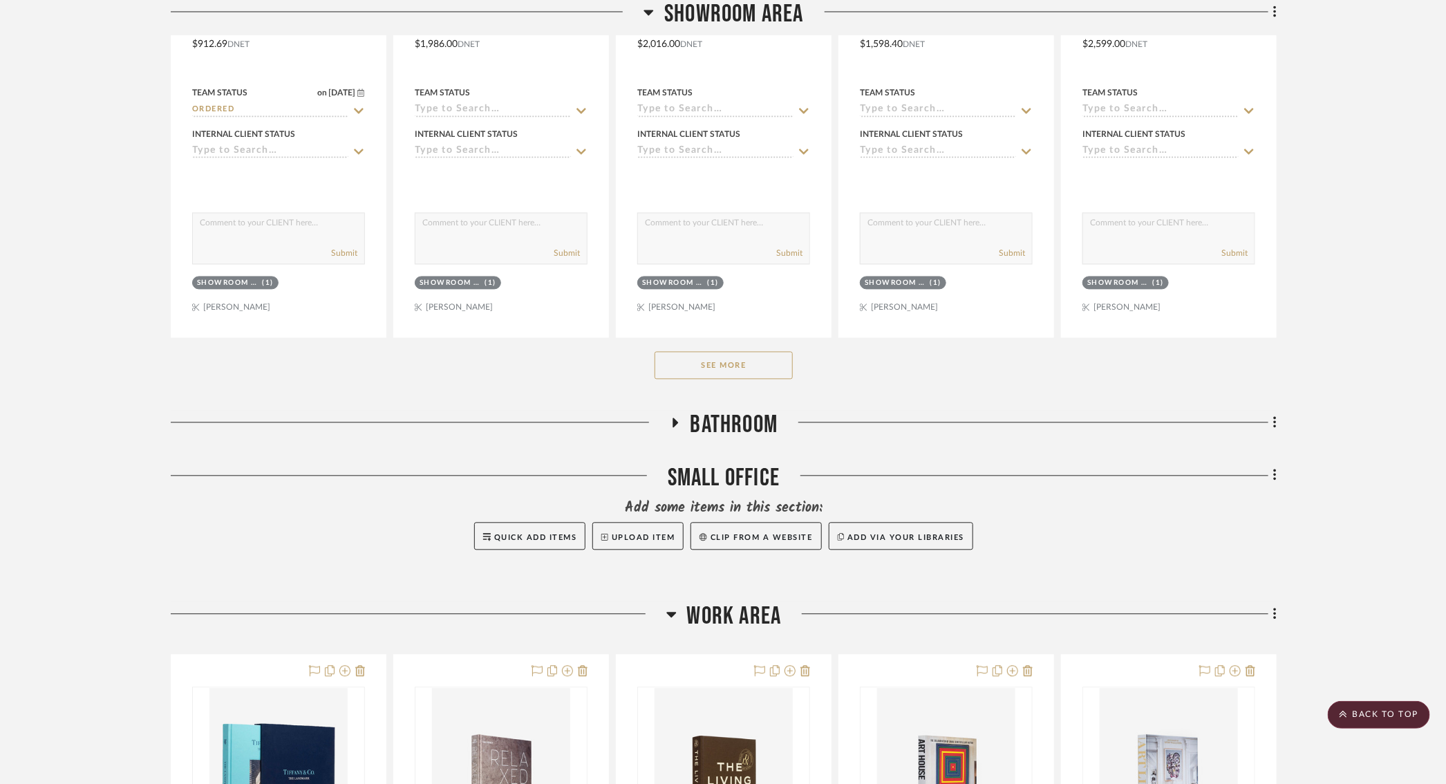
scroll to position [1441, 15]
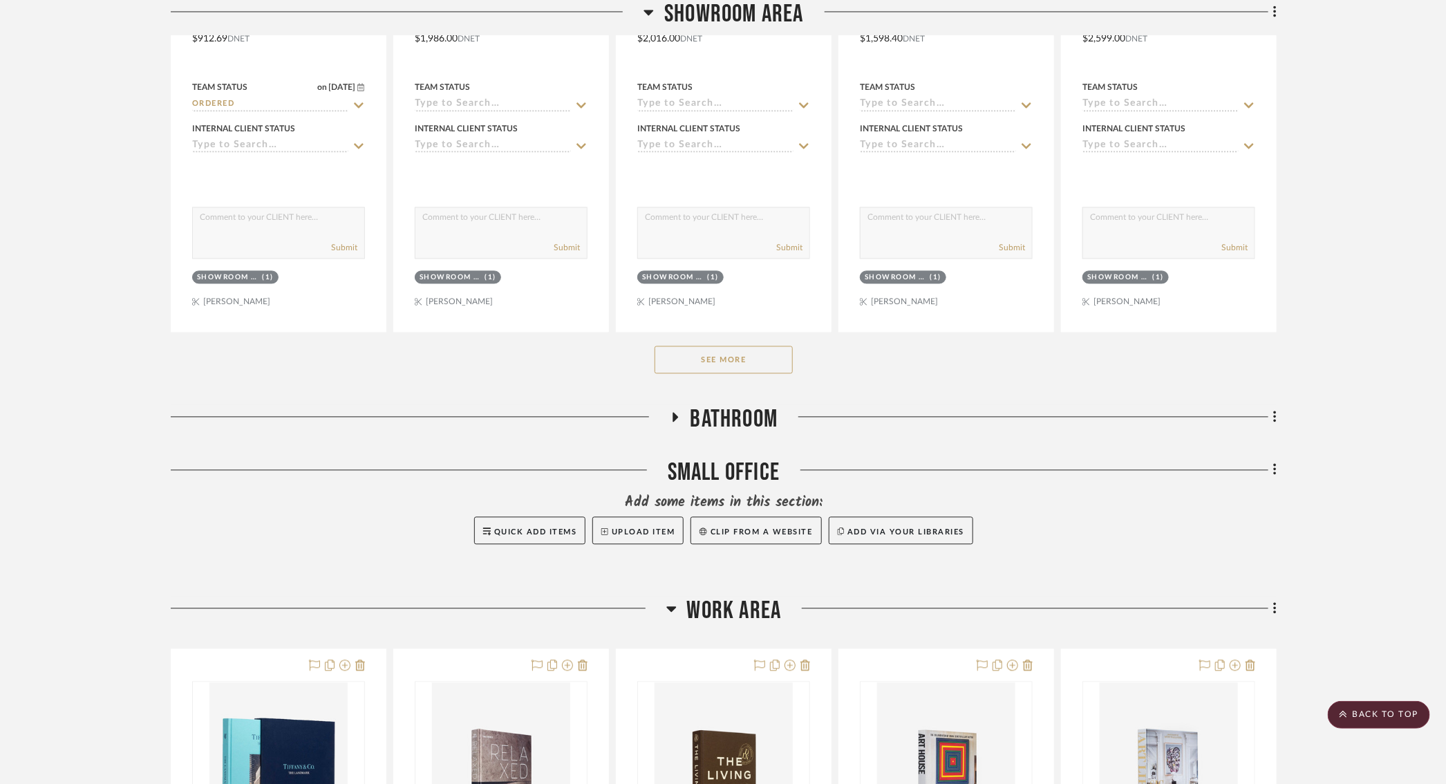
click at [701, 356] on button "See More" at bounding box center [723, 360] width 138 height 28
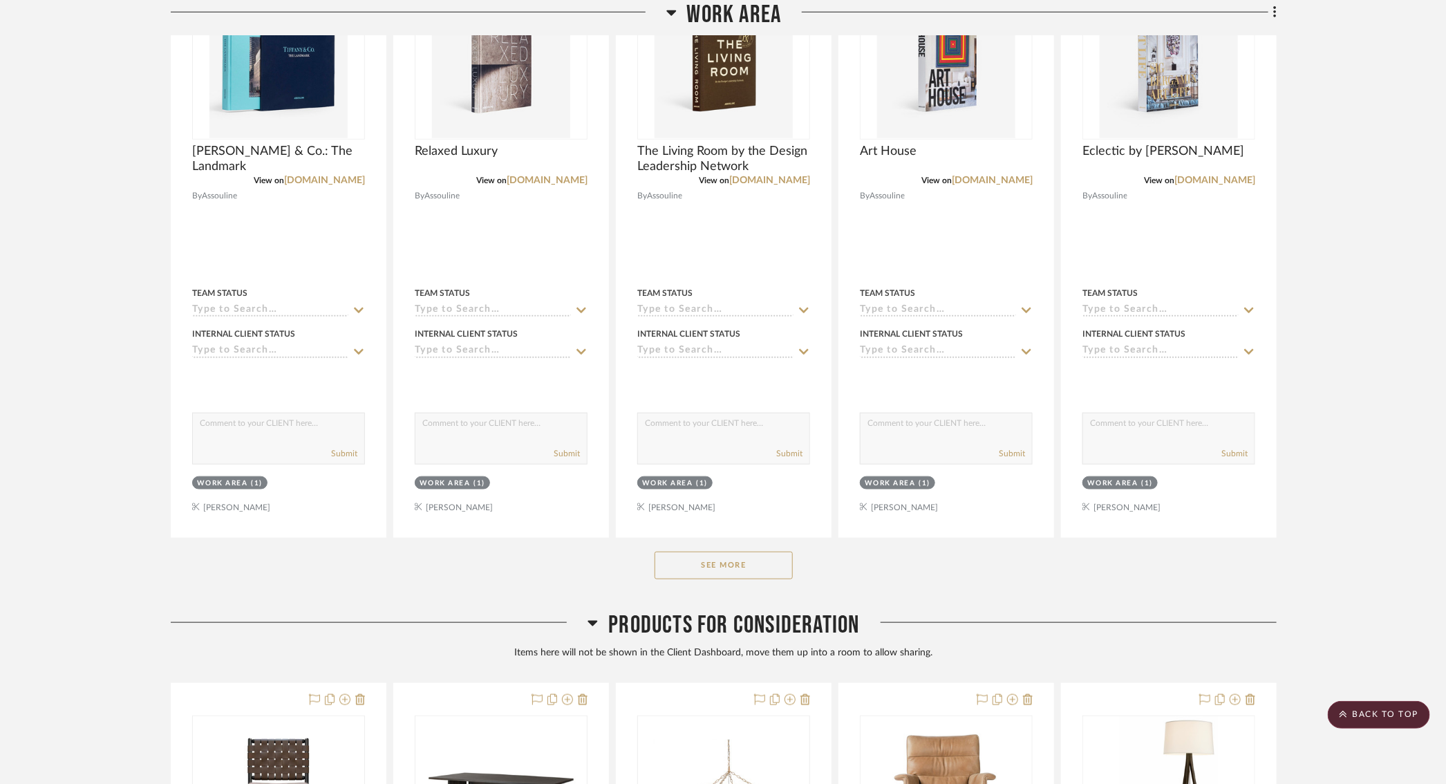
scroll to position [3457, 17]
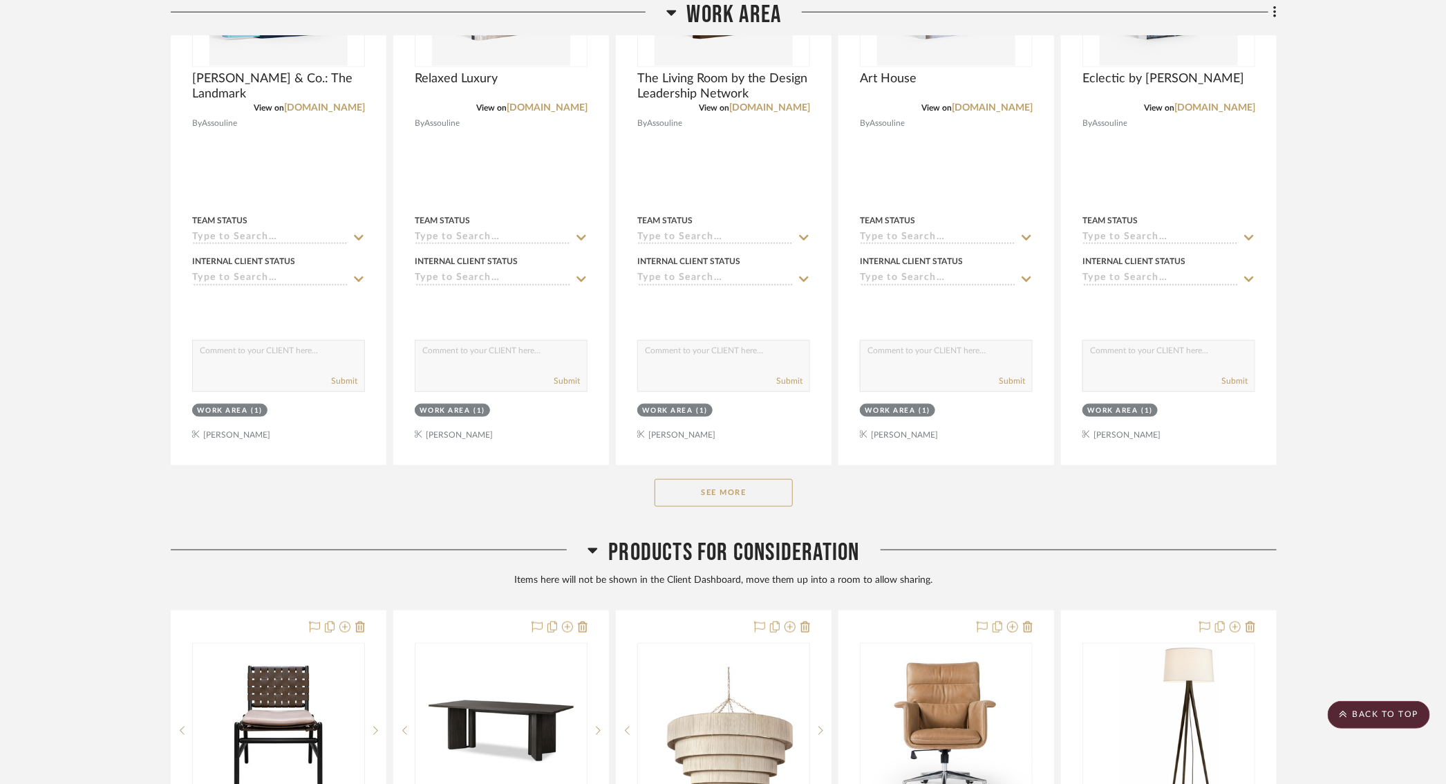
click at [672, 491] on button "See More" at bounding box center [723, 493] width 138 height 28
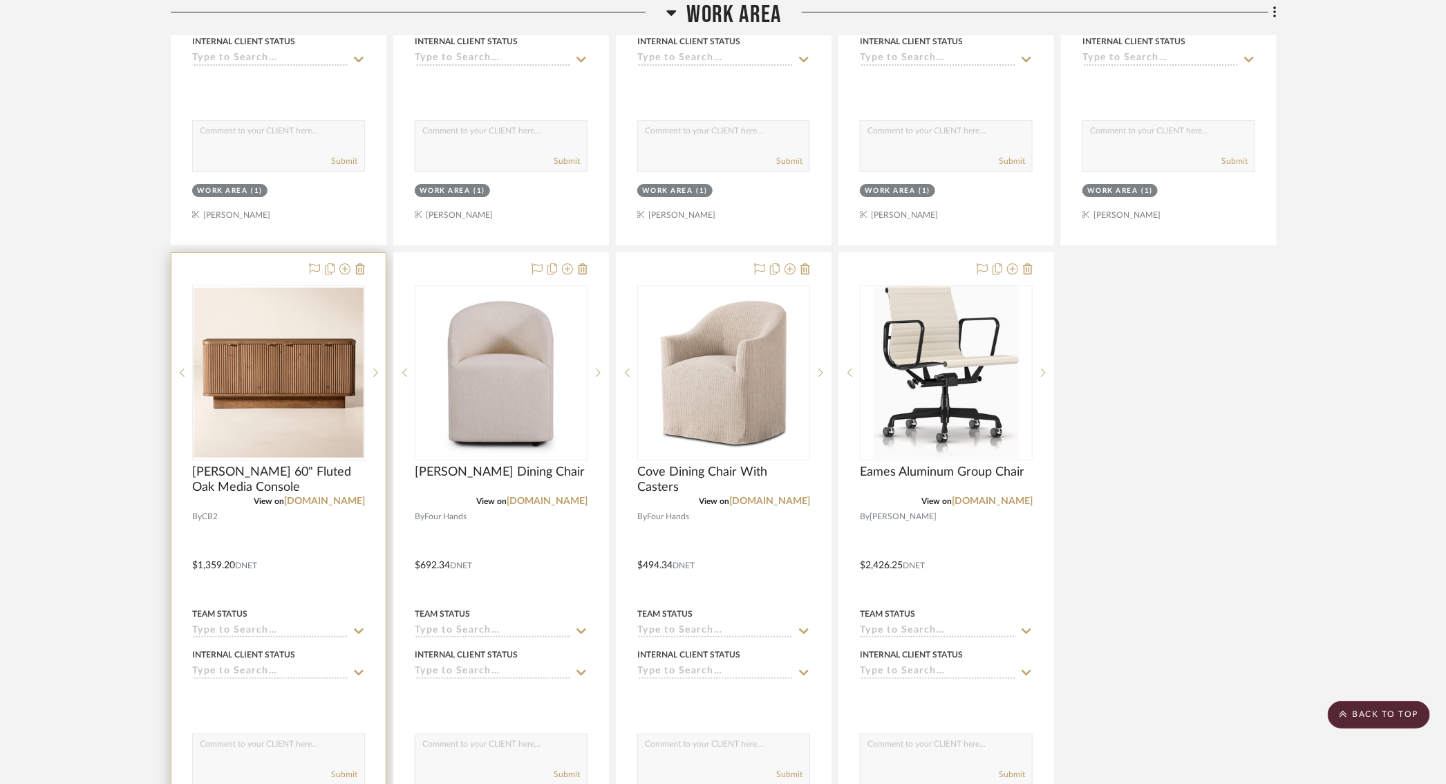
scroll to position [5515, 36]
click at [314, 497] on link "cb2.com" at bounding box center [324, 502] width 81 height 10
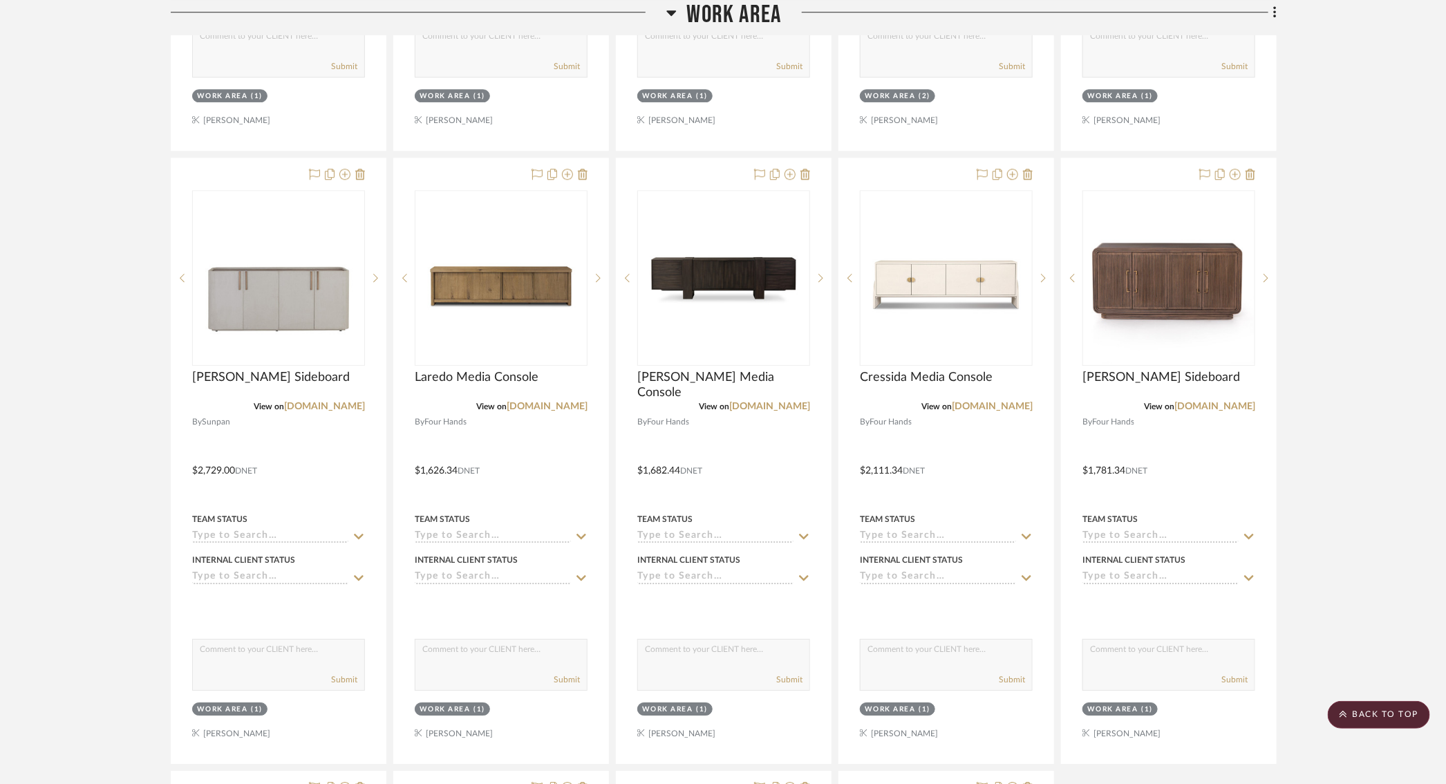
scroll to position [4951, 36]
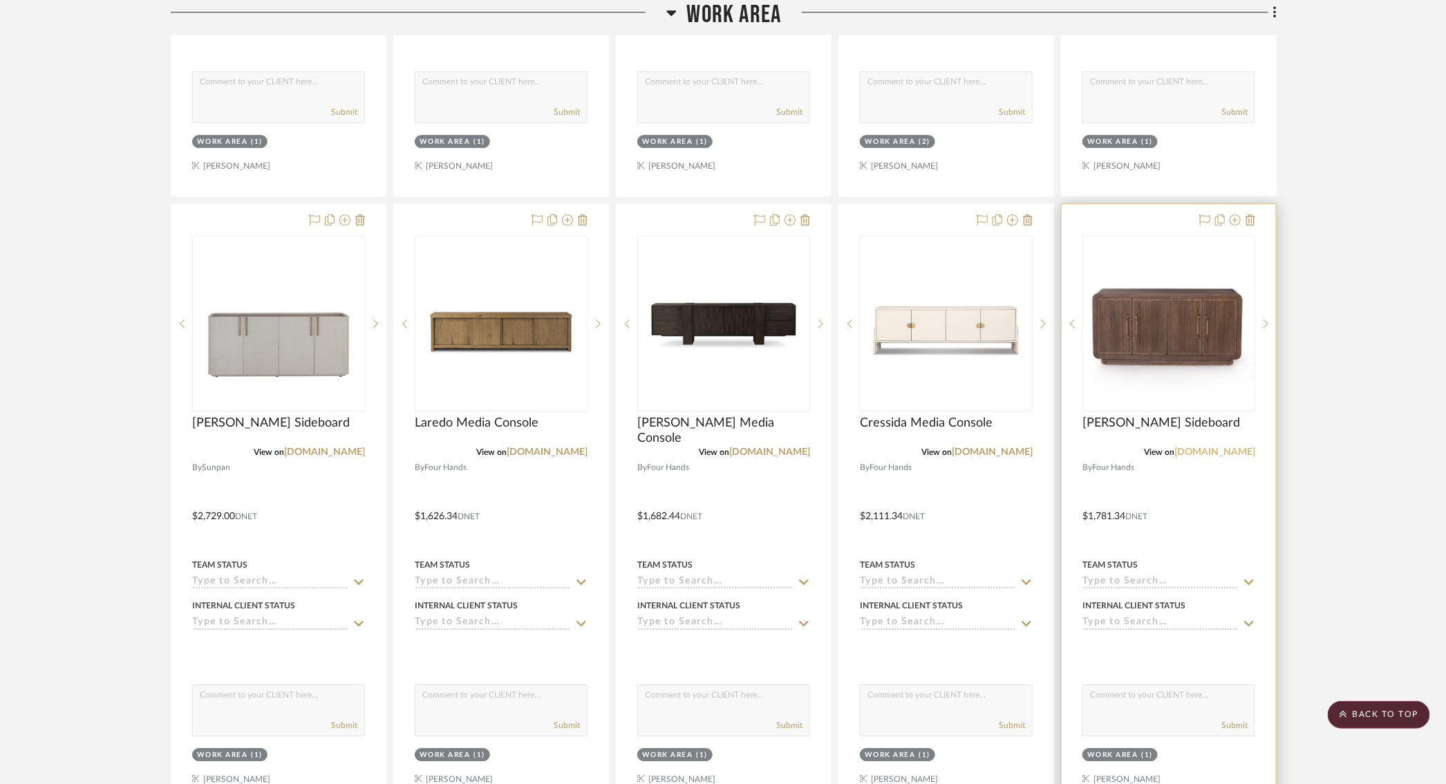
click at [1194, 447] on link "fourhands.com" at bounding box center [1214, 452] width 81 height 10
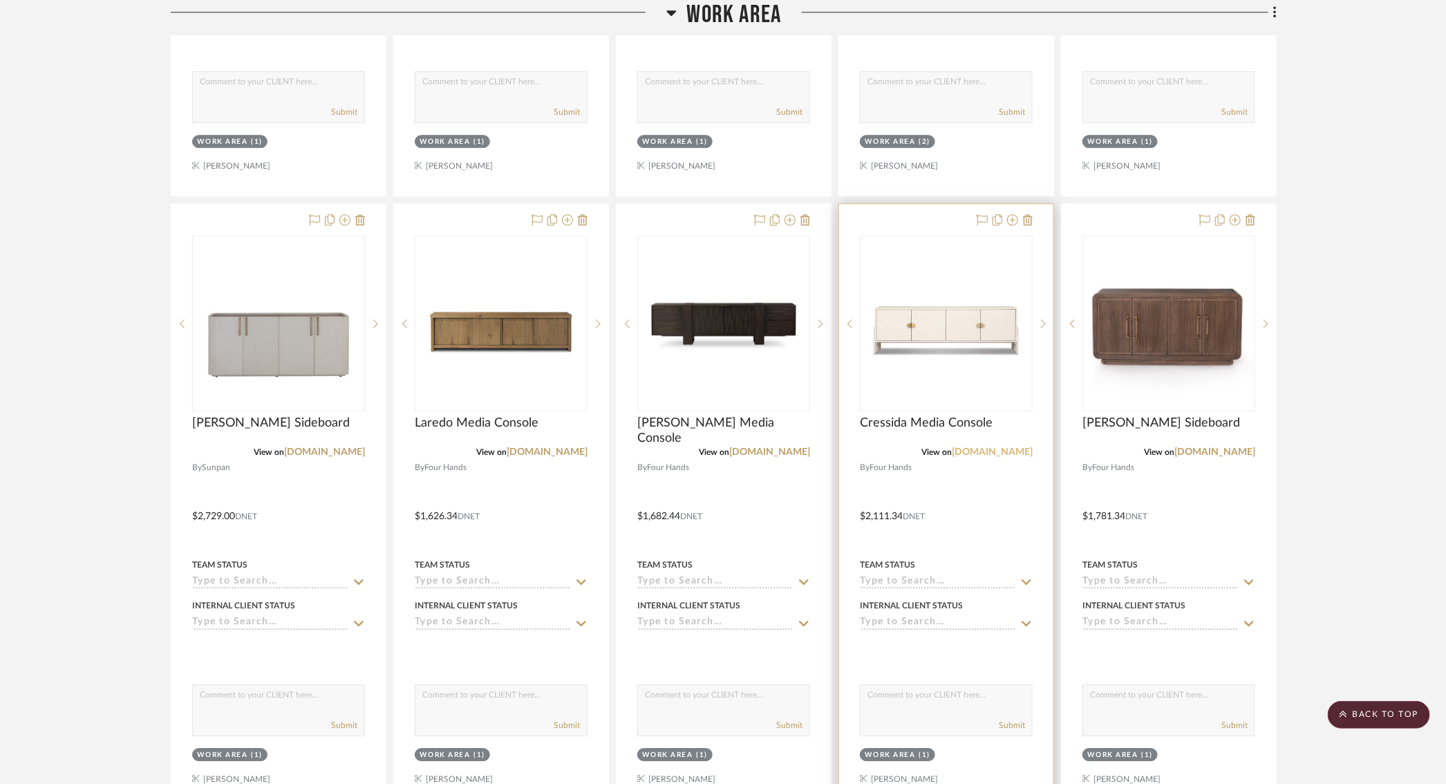
click at [955, 447] on link "fourhands.com" at bounding box center [992, 452] width 81 height 10
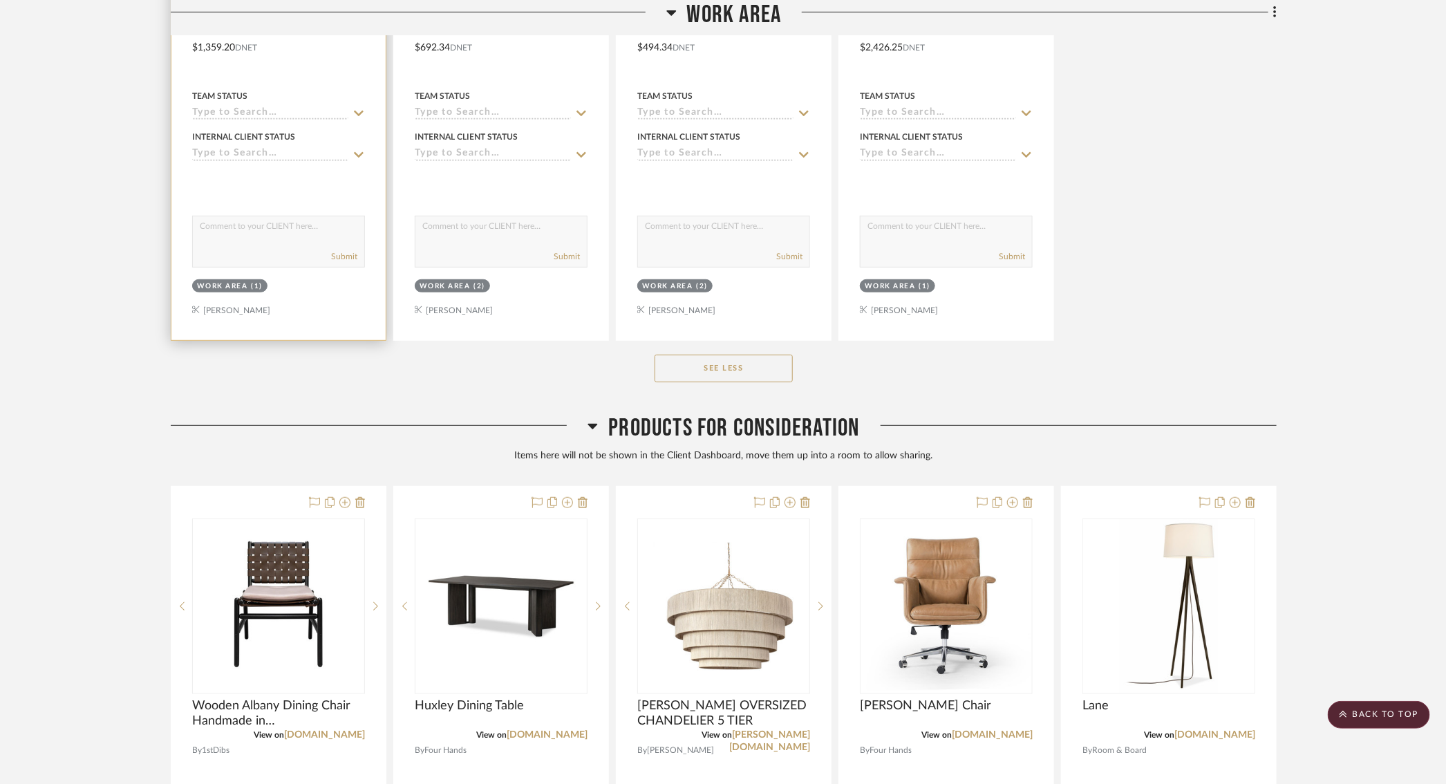
scroll to position [6068, 36]
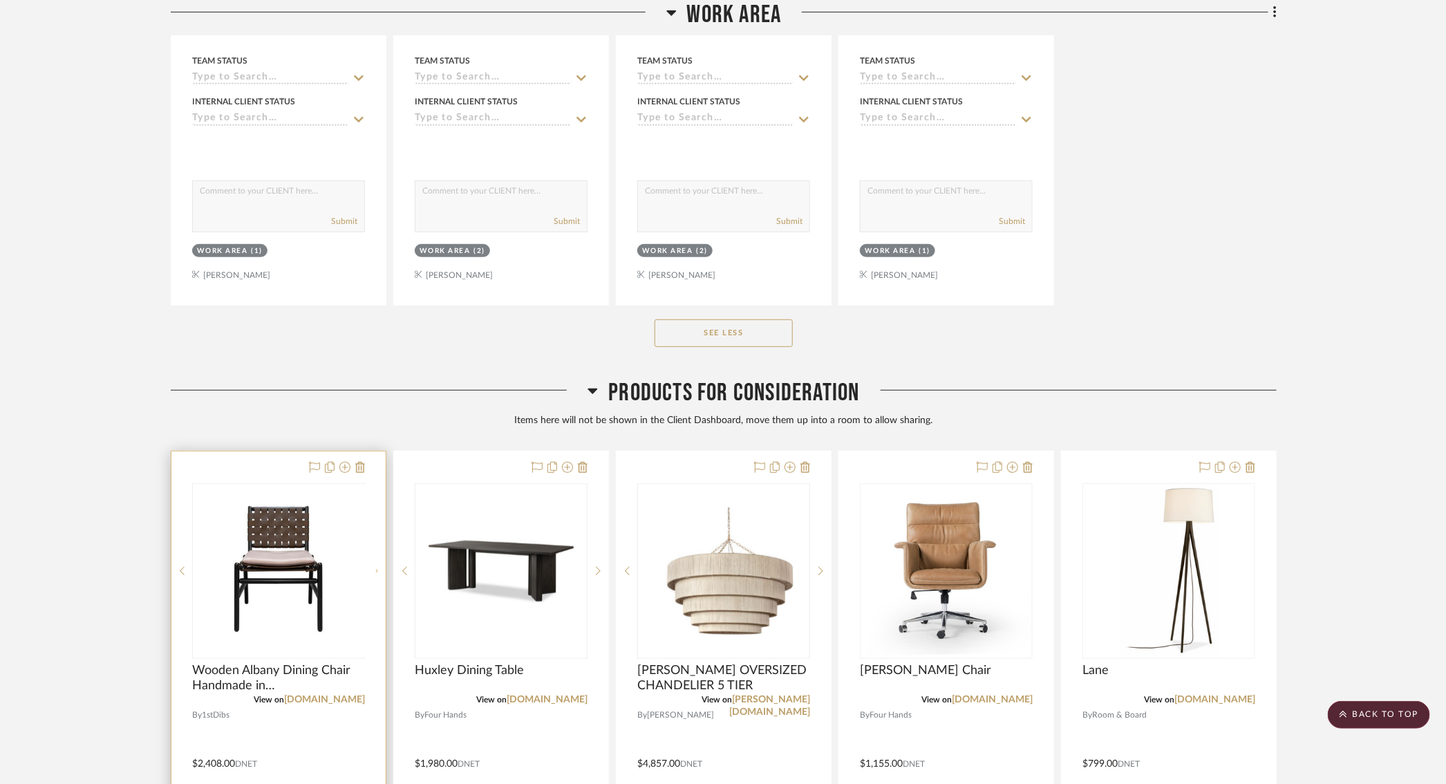
click at [365, 549] on div at bounding box center [375, 571] width 21 height 176
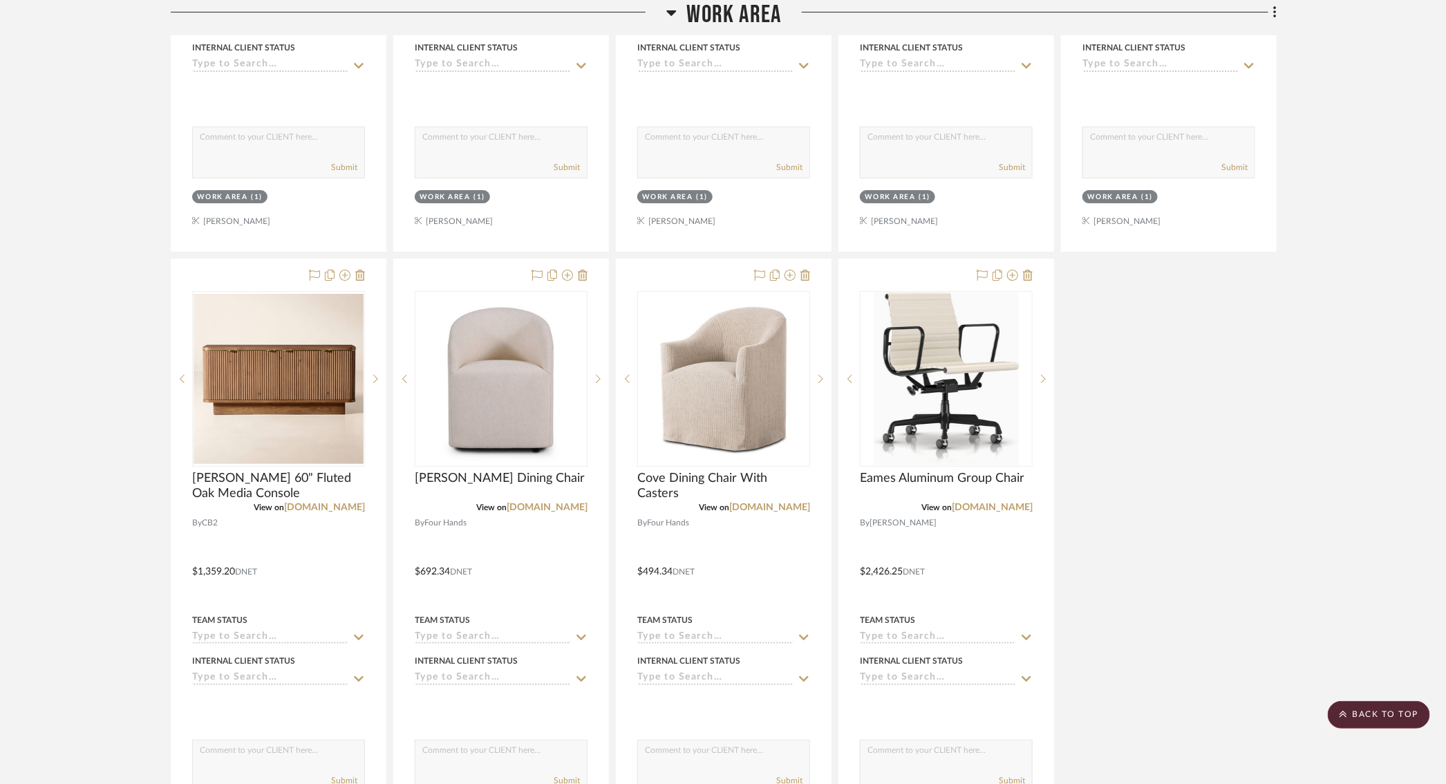
scroll to position [5513, 36]
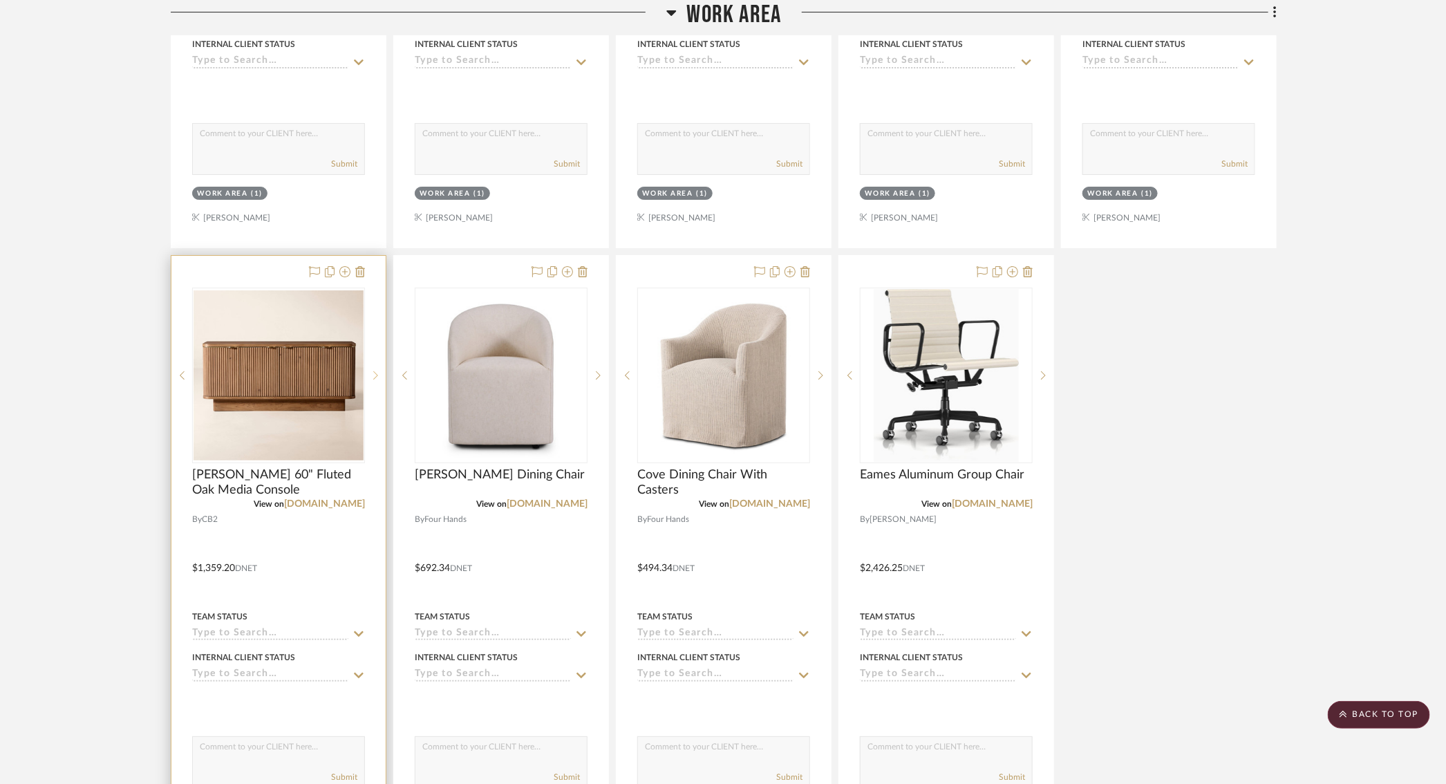
click at [373, 371] on icon at bounding box center [375, 375] width 5 height 8
